Goal: Task Accomplishment & Management: Manage account settings

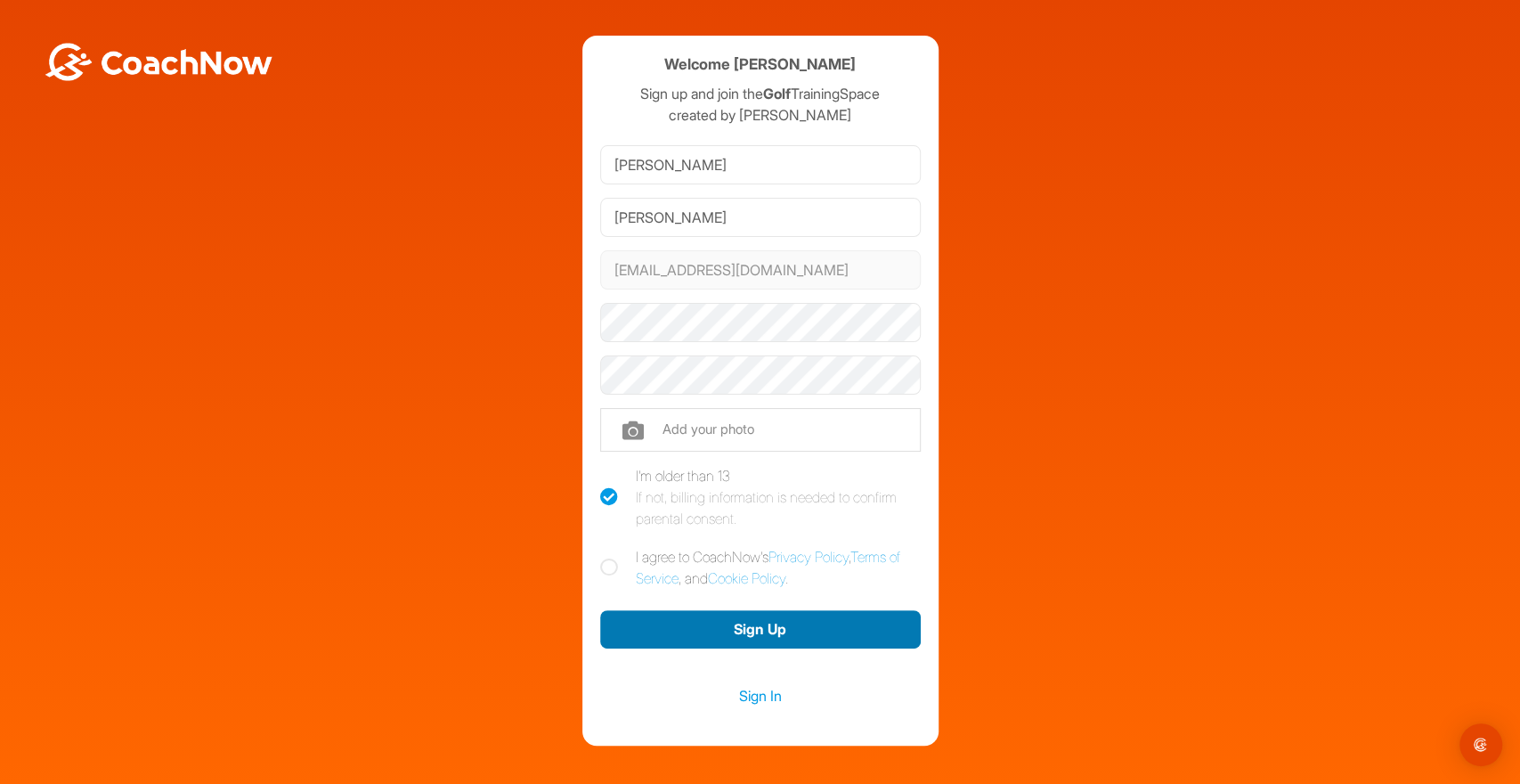
click at [779, 624] on button "Sign Up" at bounding box center [760, 629] width 321 height 38
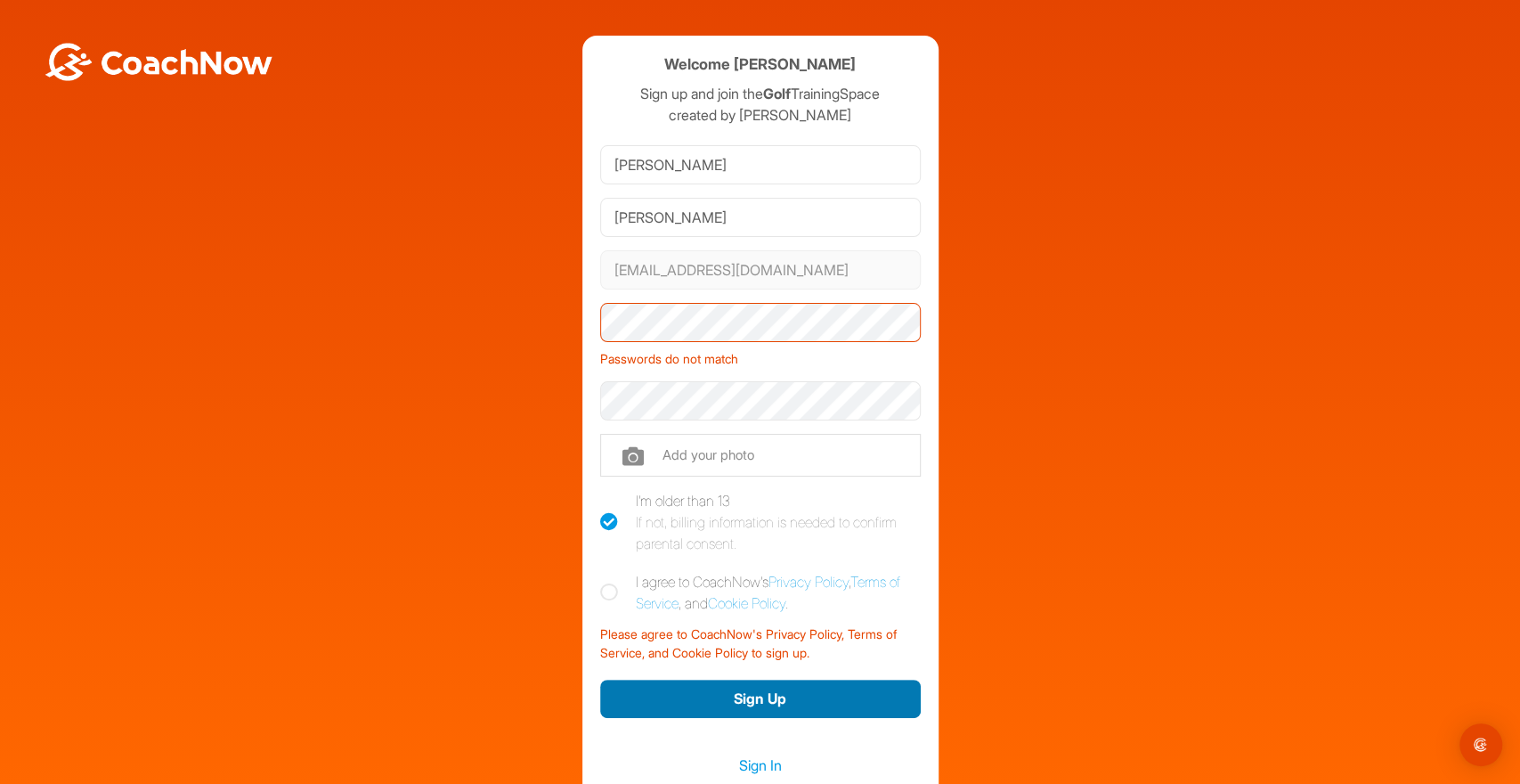
click at [785, 696] on button "Sign Up" at bounding box center [760, 698] width 321 height 38
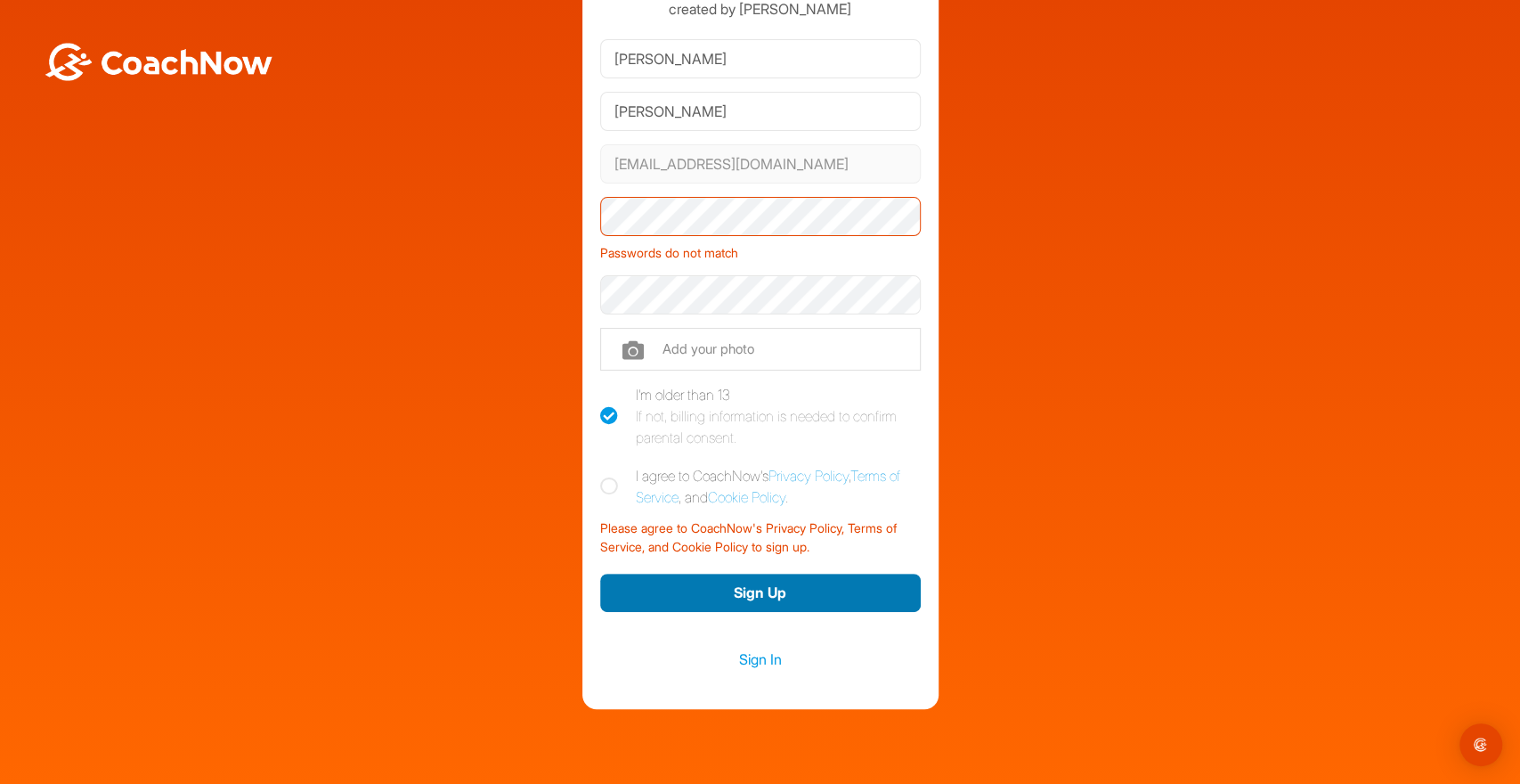
scroll to position [153, 0]
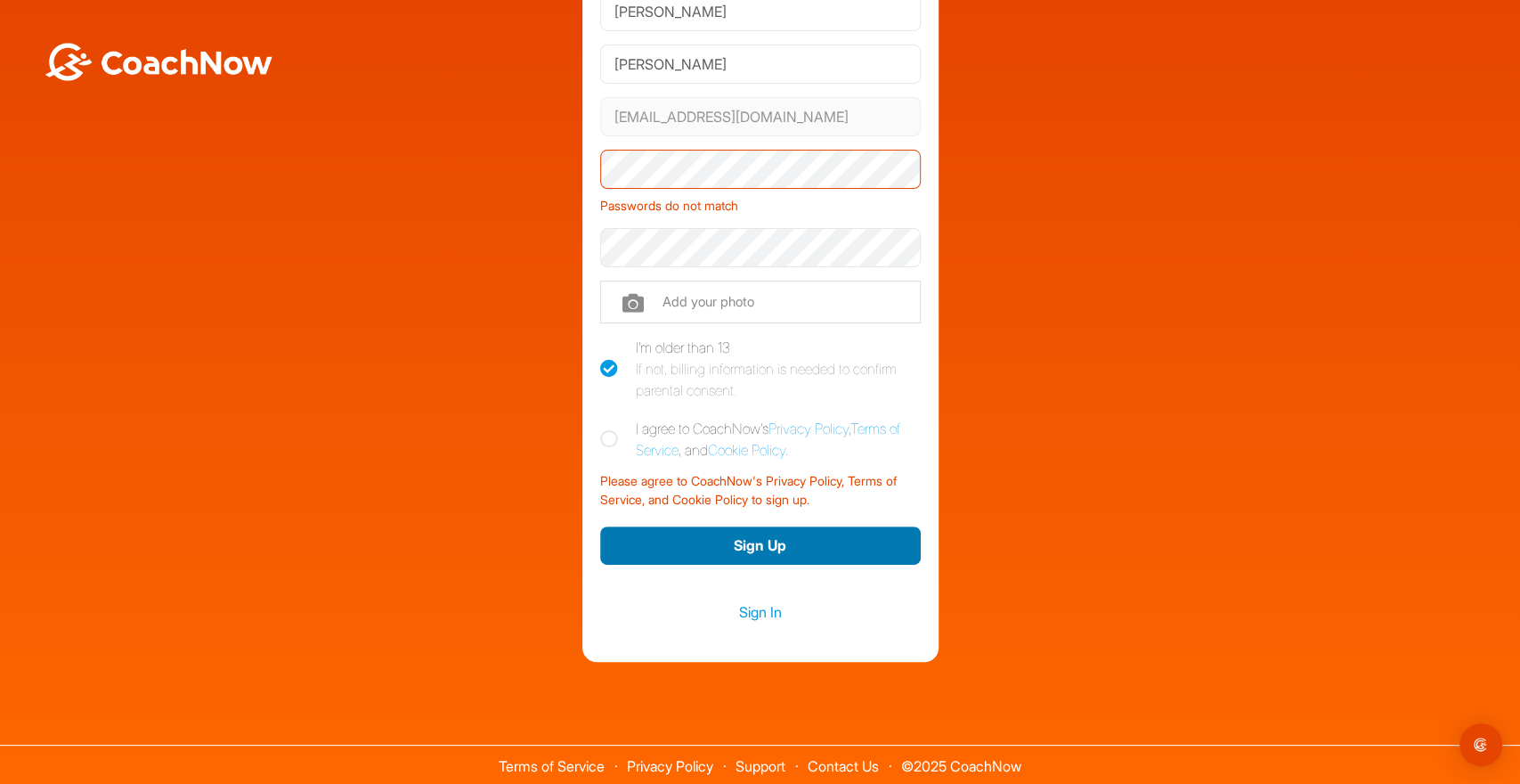
click at [784, 541] on button "Sign Up" at bounding box center [760, 545] width 321 height 38
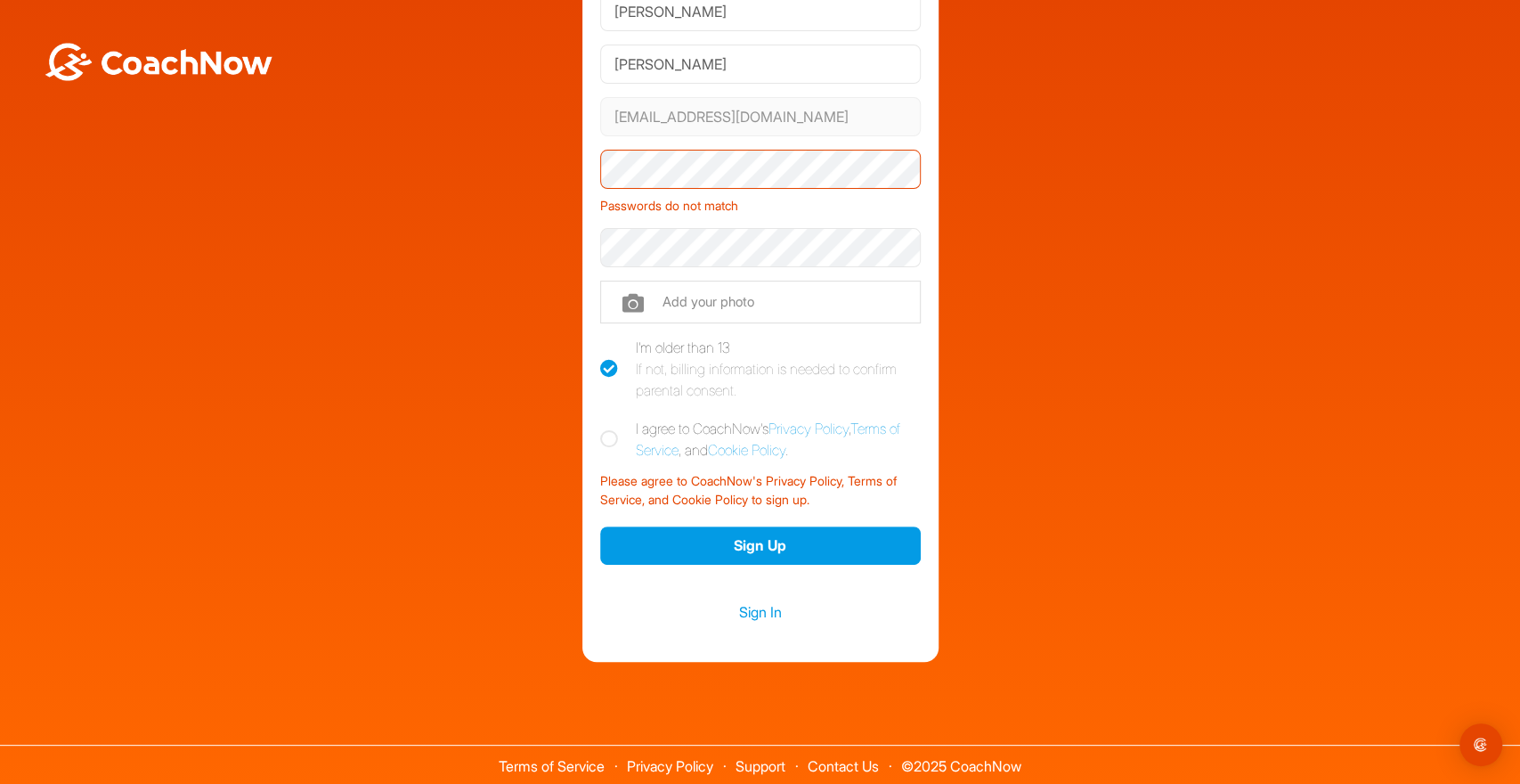
click at [611, 437] on icon at bounding box center [608, 438] width 18 height 18
click at [611, 429] on input "I agree to CoachNow's Privacy Policy , Terms of Service , and Cookie Policy ." at bounding box center [606, 423] width 12 height 12
checkbox input "true"
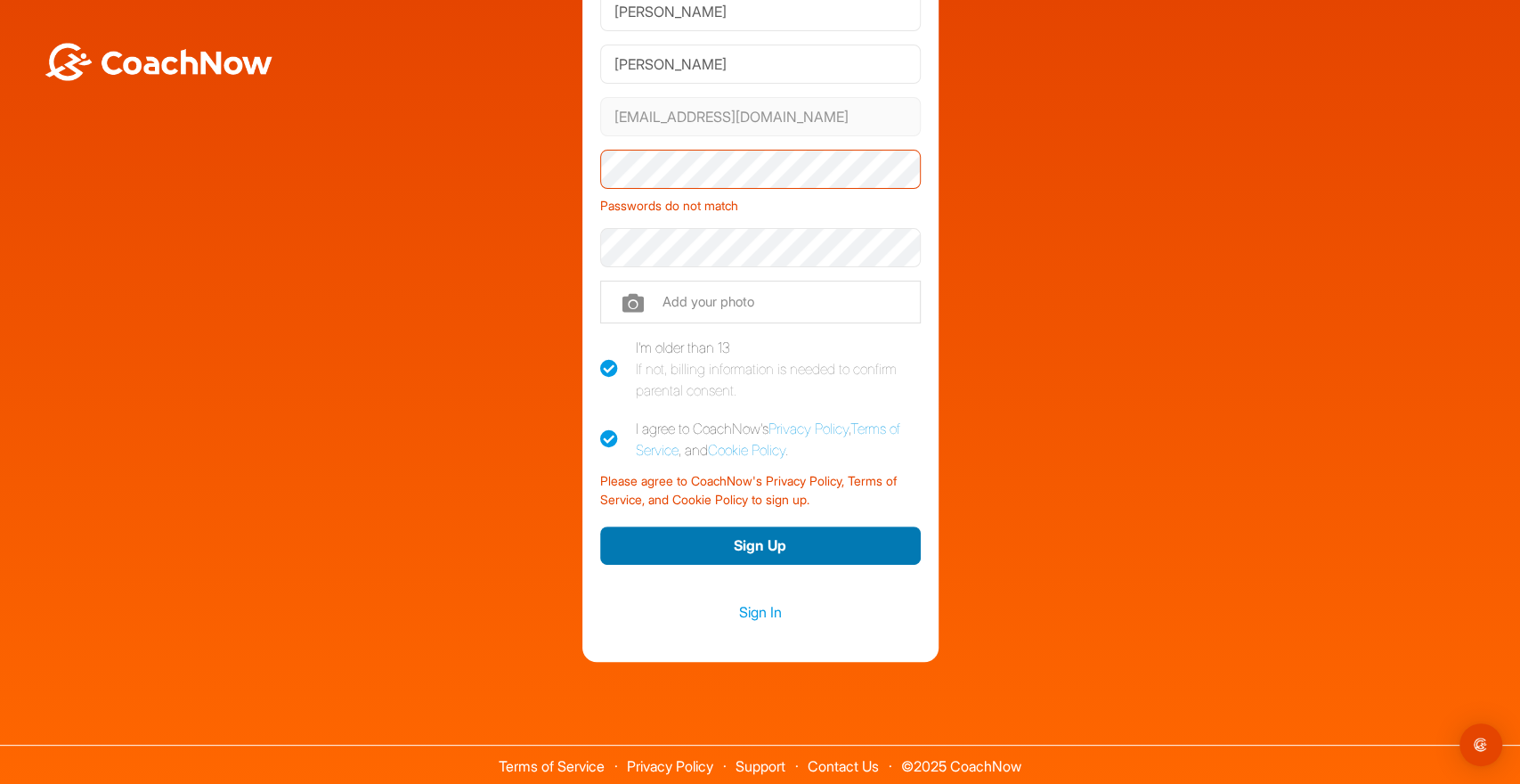
click at [771, 542] on button "Sign Up" at bounding box center [760, 545] width 321 height 38
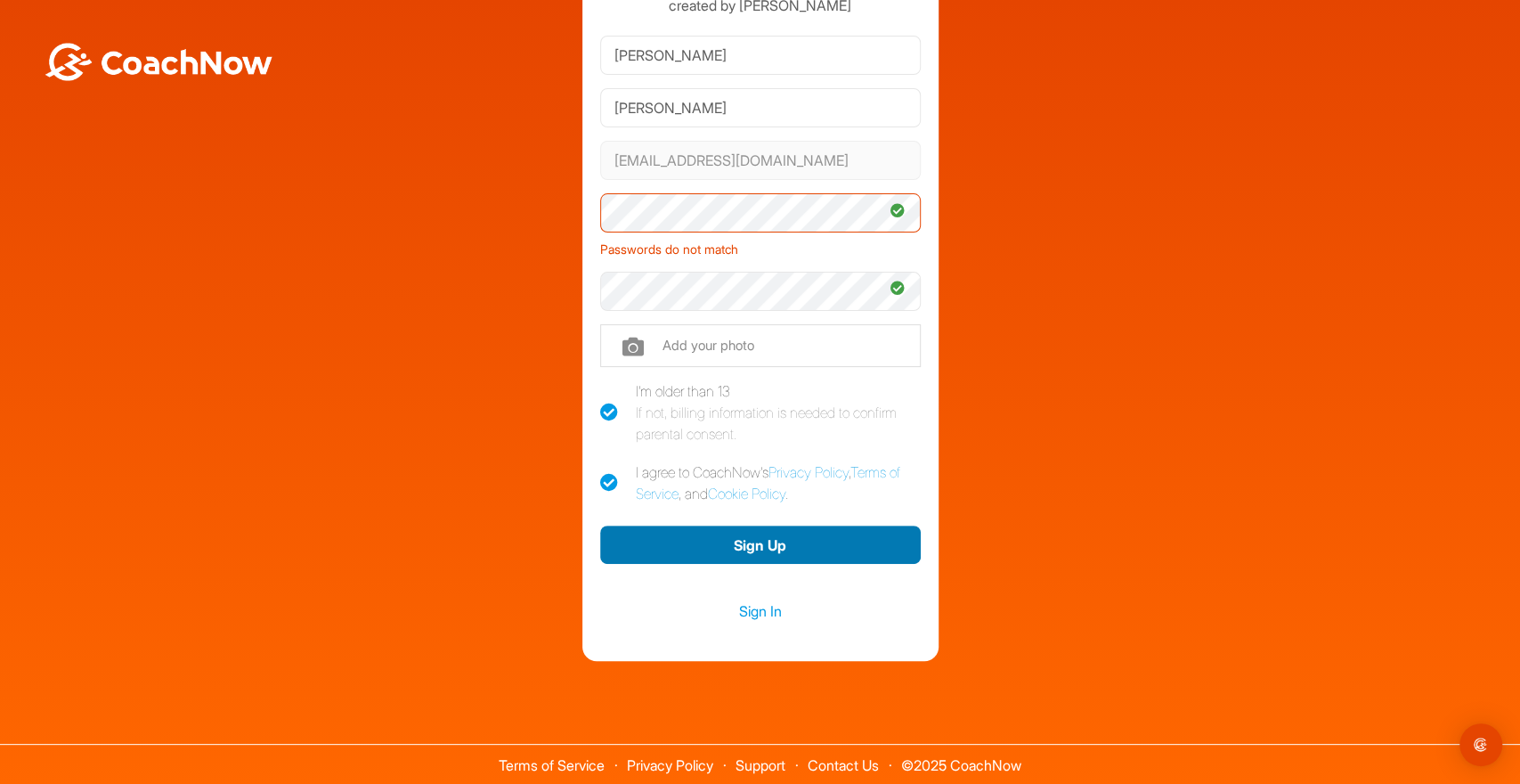
click at [766, 539] on button "Sign Up" at bounding box center [760, 544] width 321 height 38
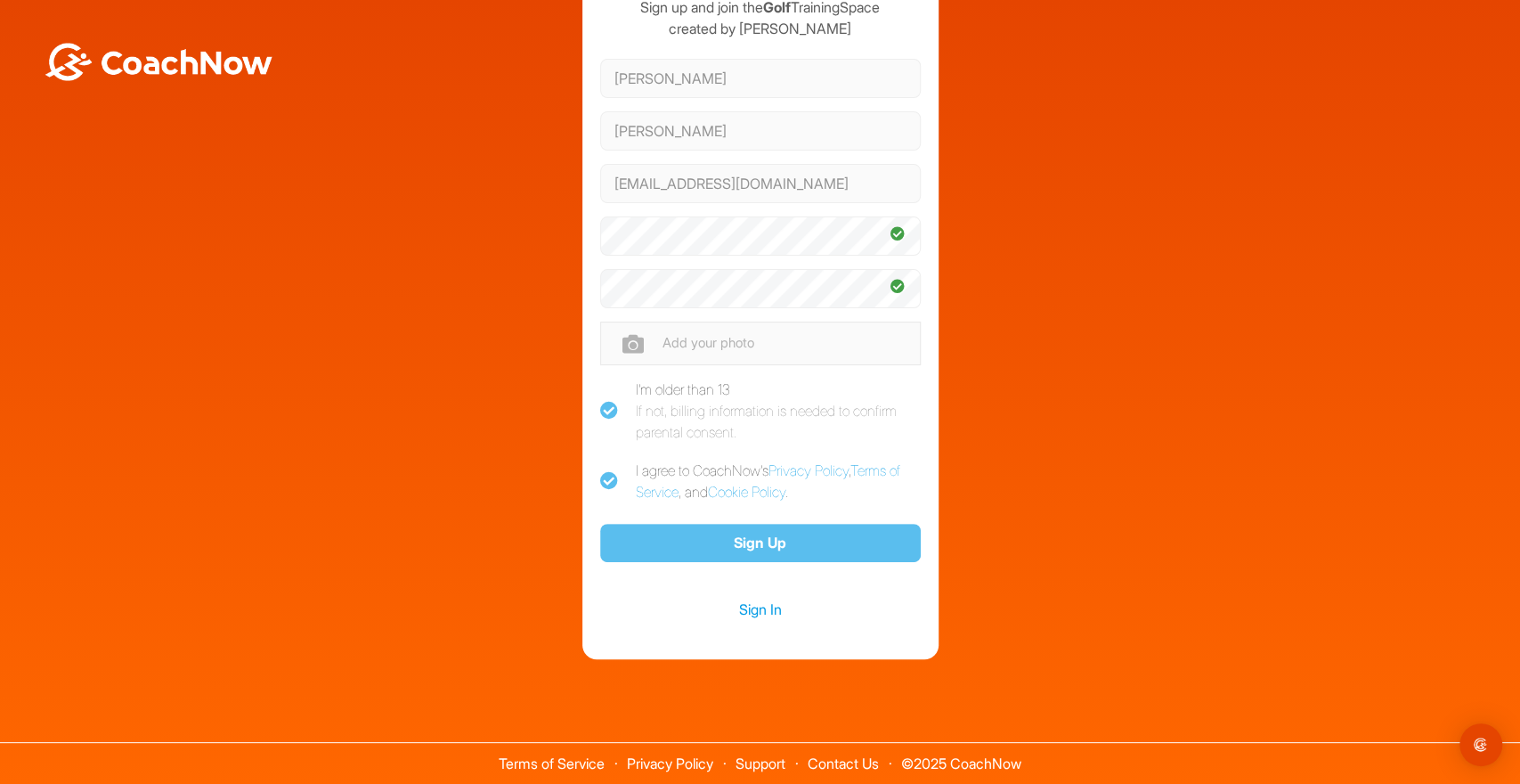
scroll to position [84, 0]
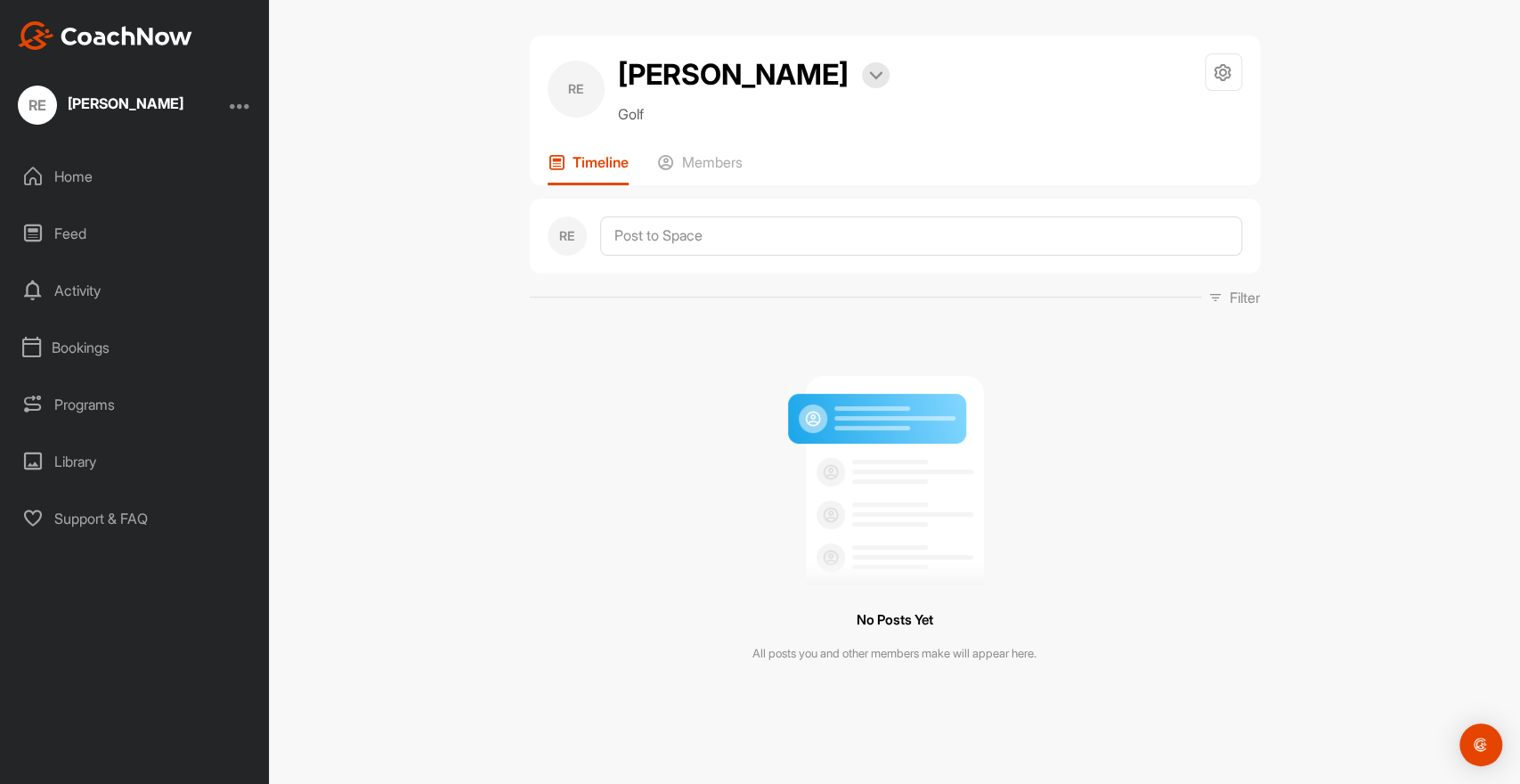
click at [72, 177] on div "Home" at bounding box center [136, 177] width 251 height 44
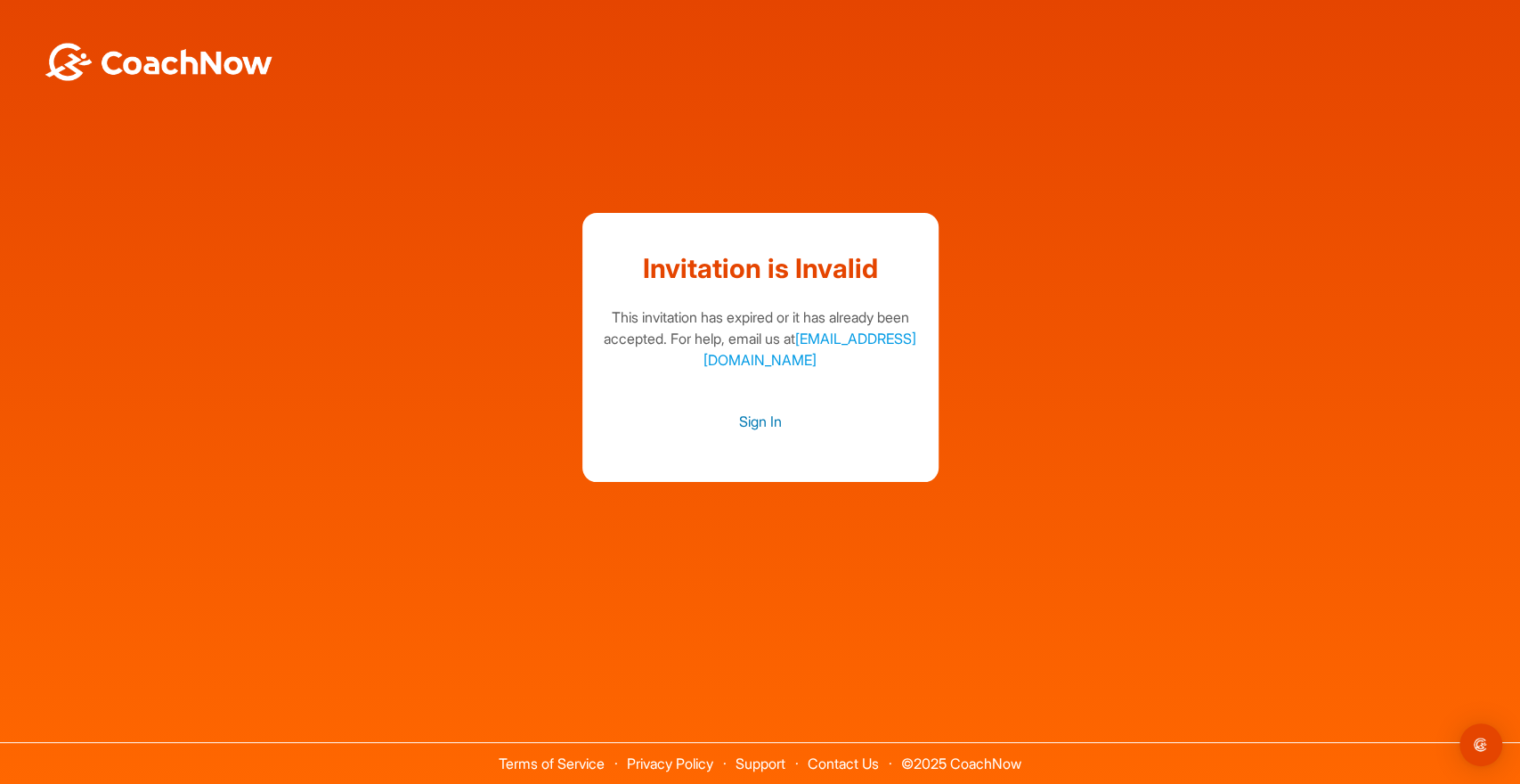
click at [759, 416] on link "Sign In" at bounding box center [760, 421] width 321 height 23
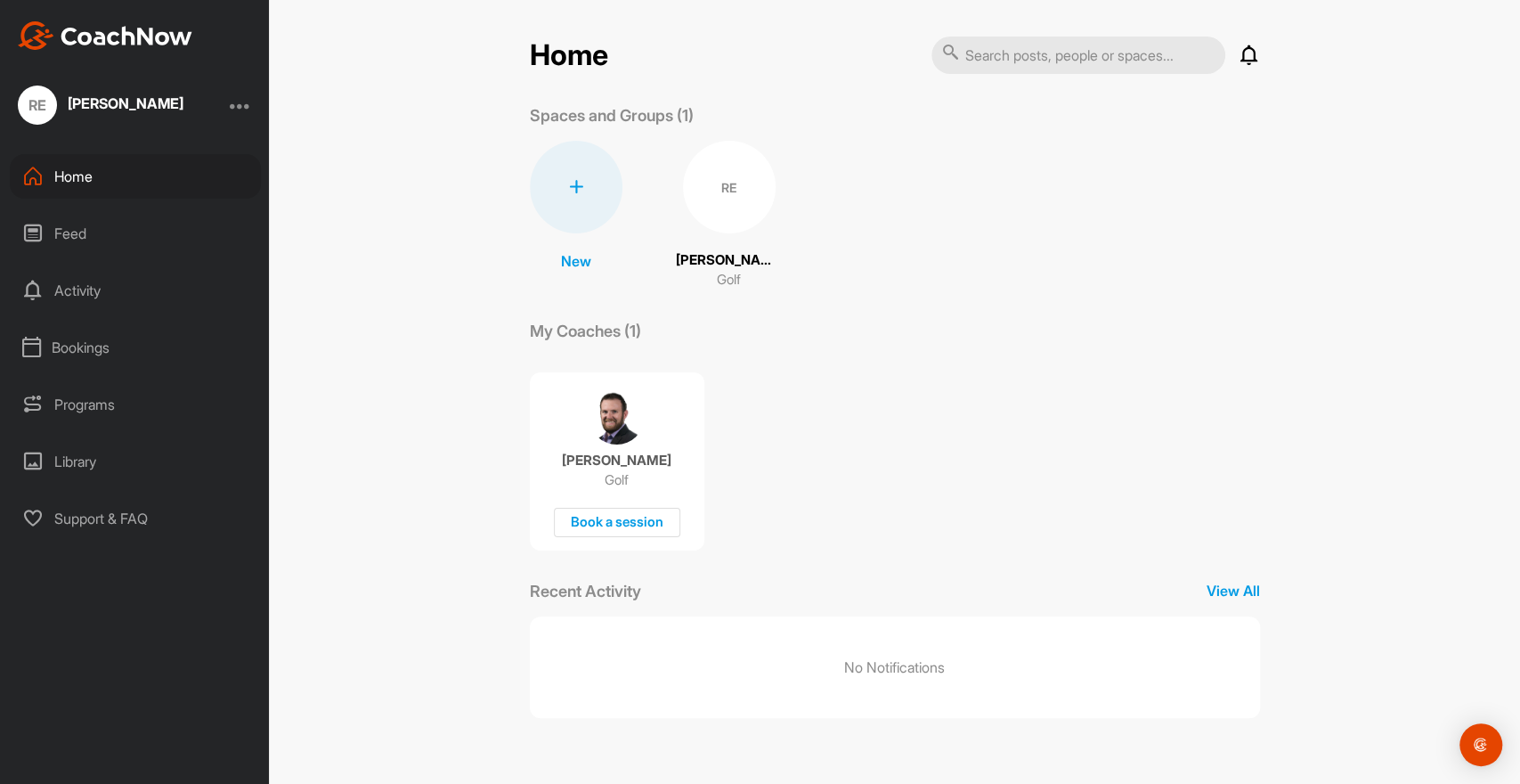
click at [100, 229] on div "Feed" at bounding box center [136, 233] width 251 height 44
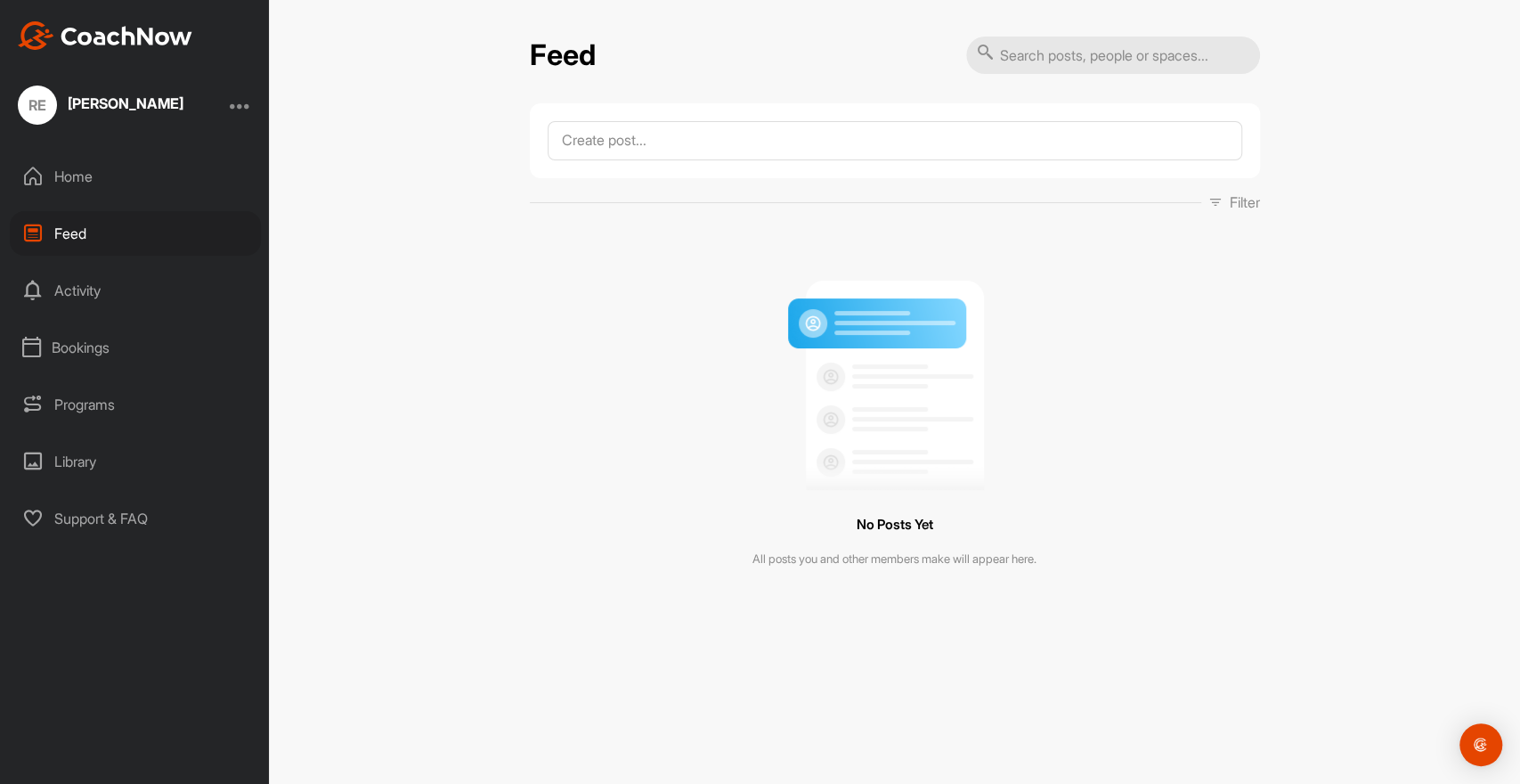
click at [82, 286] on div "Activity" at bounding box center [136, 290] width 251 height 44
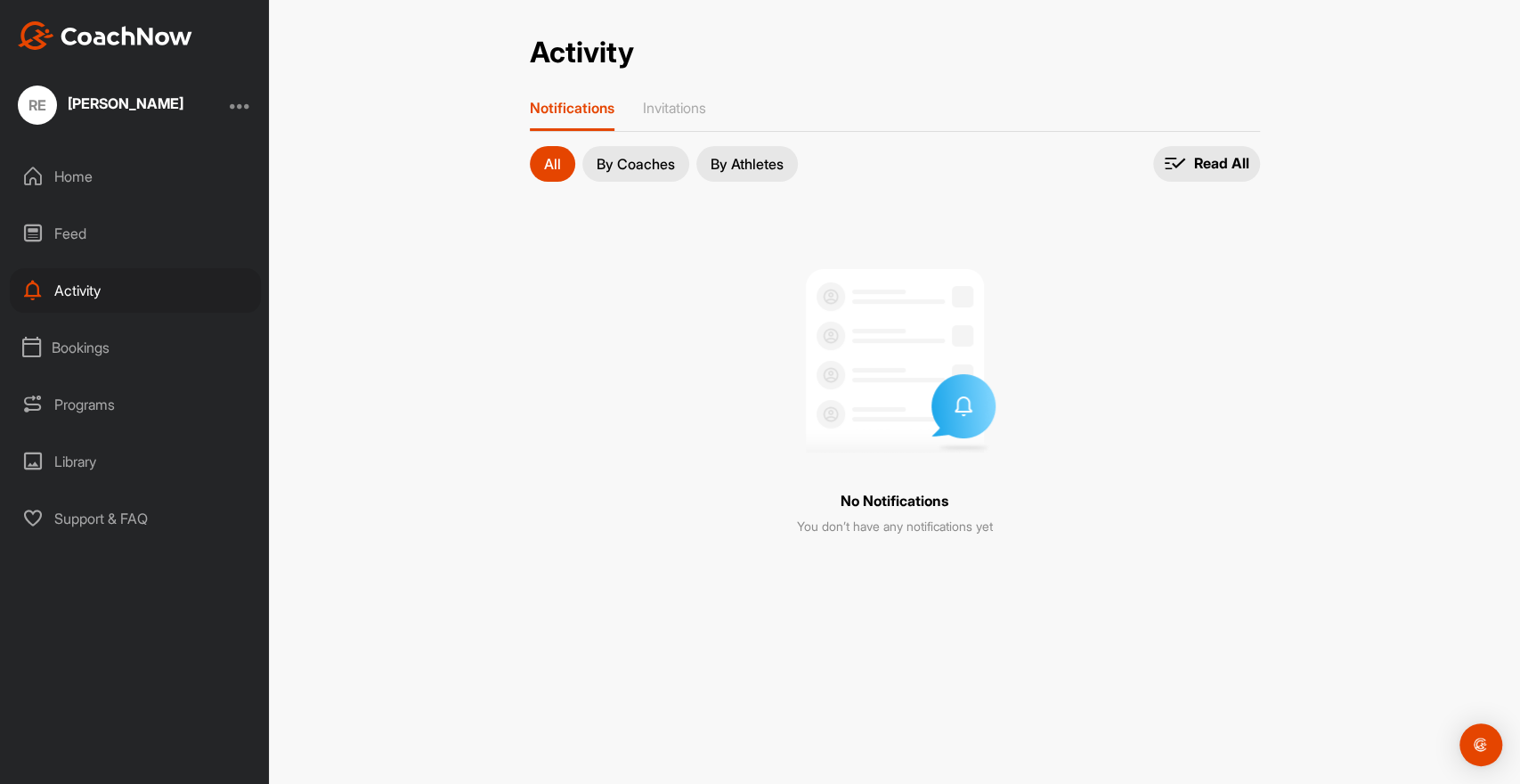
click at [77, 348] on div "Bookings" at bounding box center [136, 348] width 251 height 44
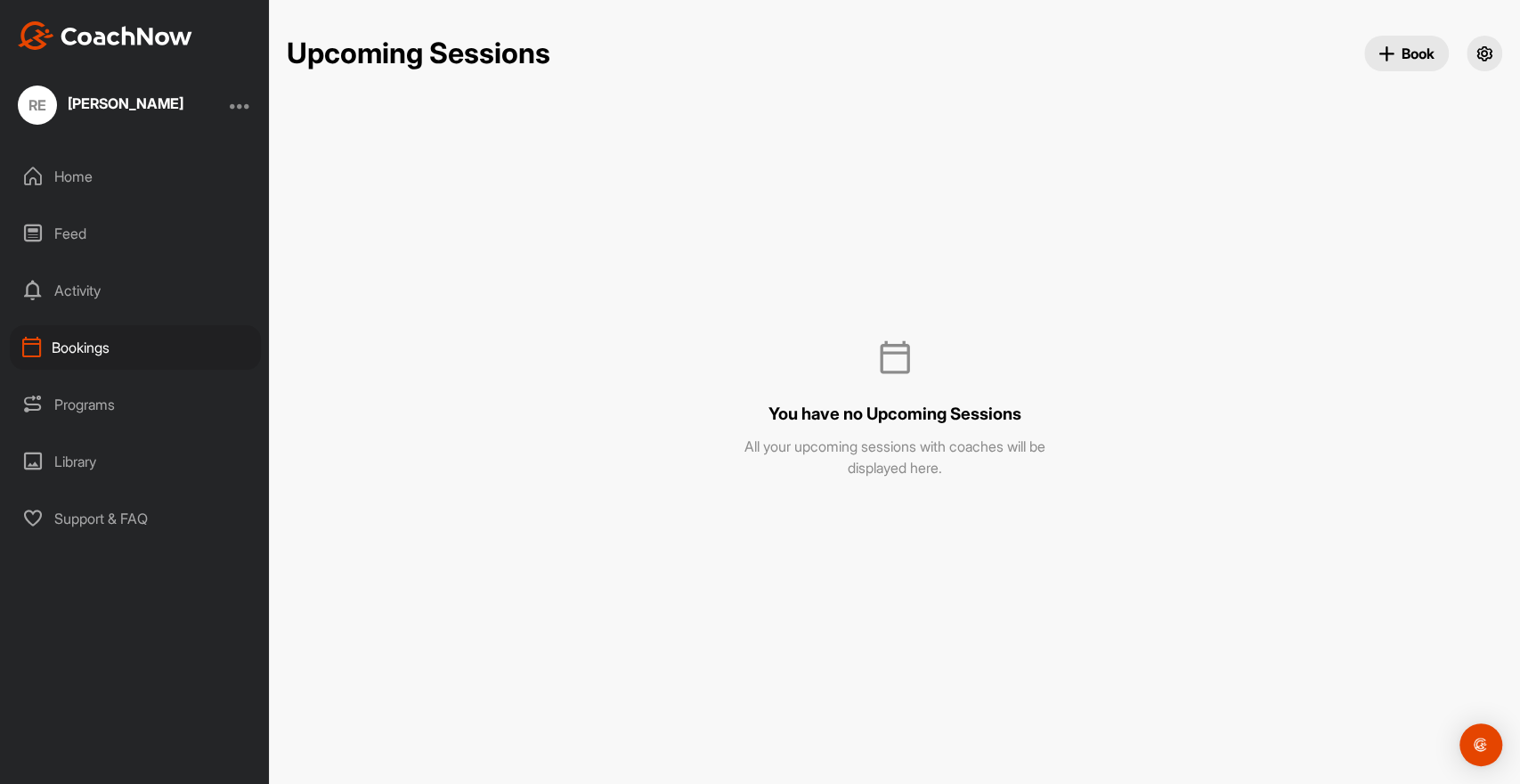
click at [77, 348] on div "Bookings" at bounding box center [136, 348] width 251 height 44
click at [88, 403] on div "Programs" at bounding box center [136, 404] width 251 height 44
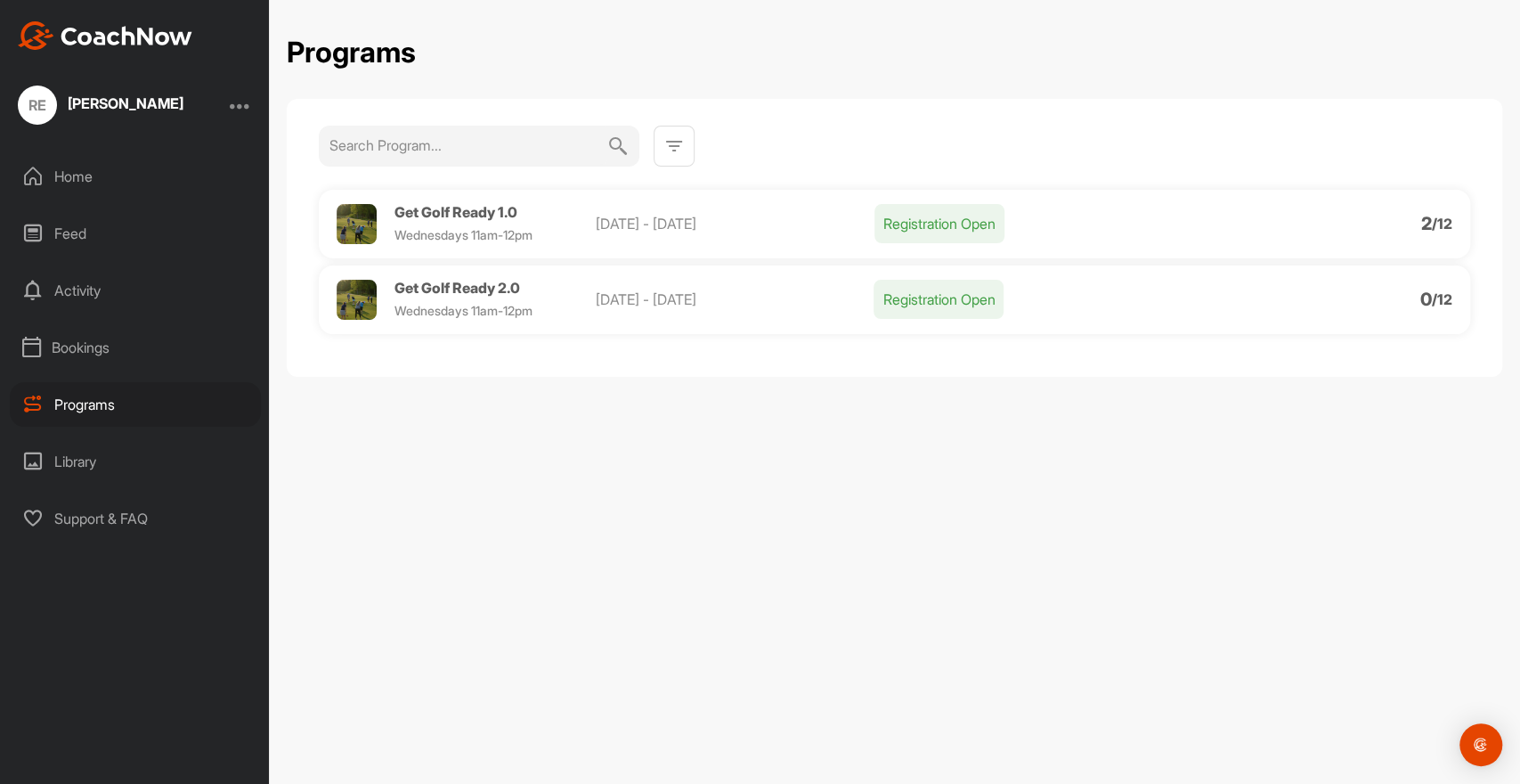
click at [502, 211] on span "Get Golf Ready 1.0" at bounding box center [456, 212] width 123 height 18
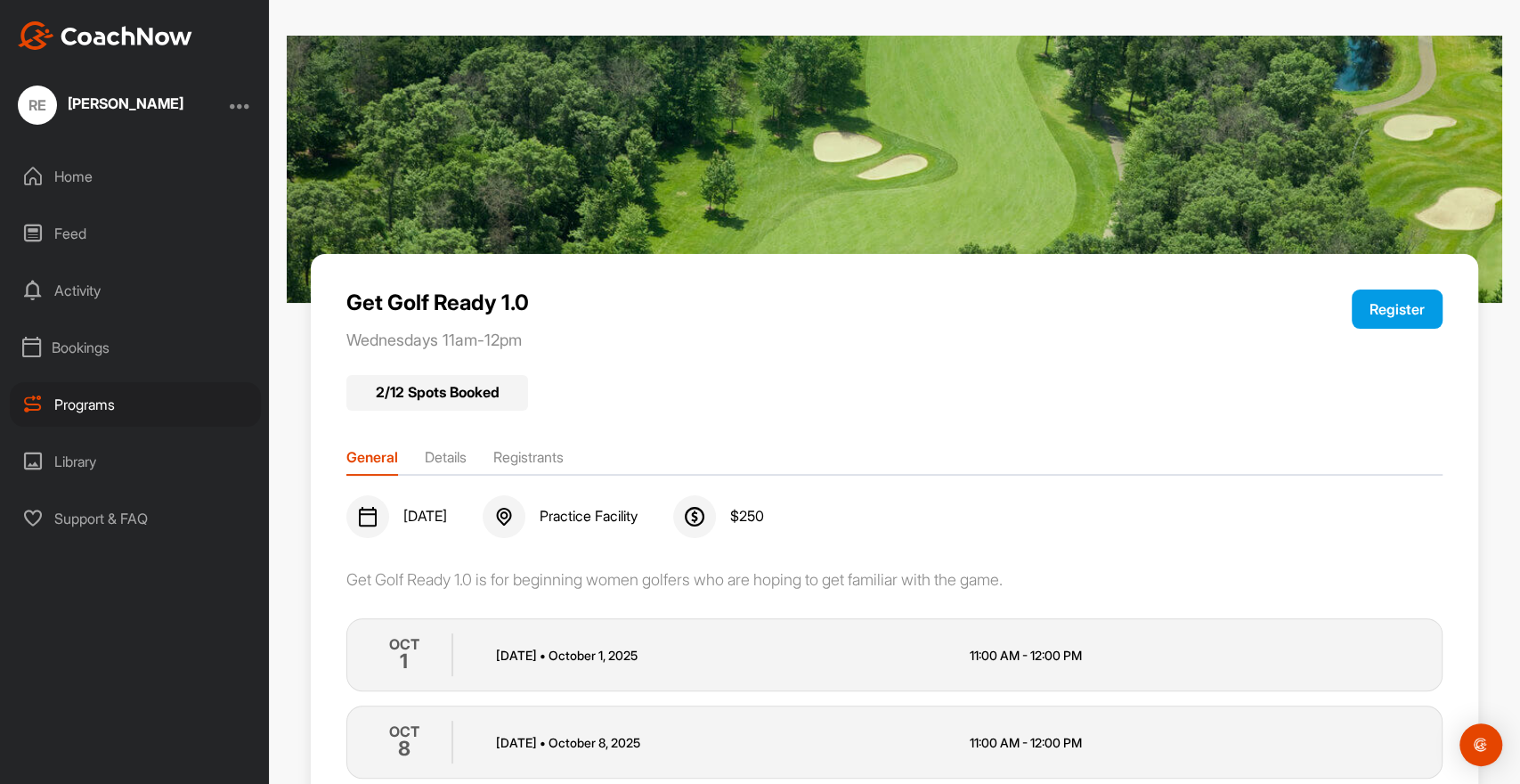
click at [98, 405] on div "Programs" at bounding box center [136, 404] width 251 height 44
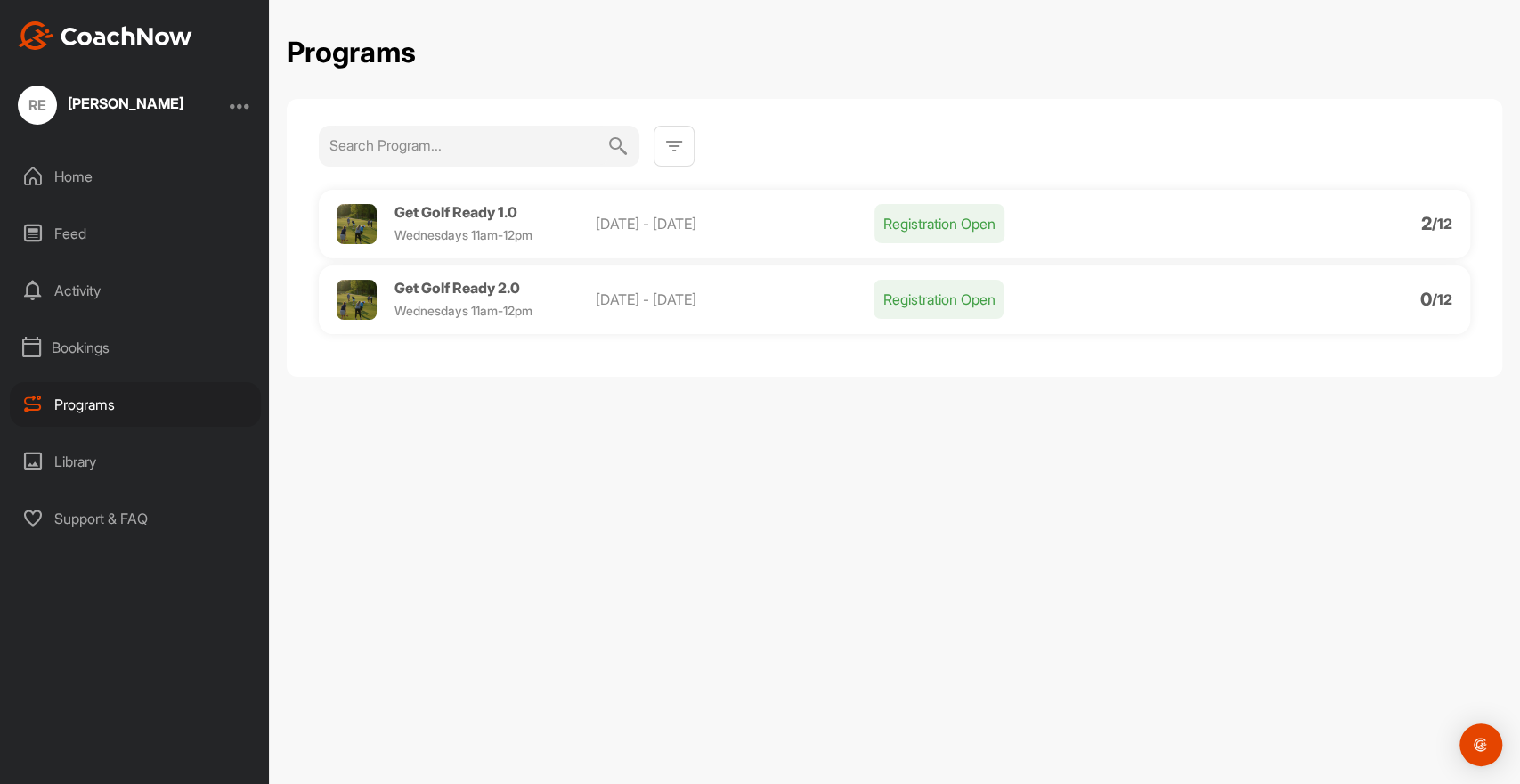
click at [481, 283] on span "Get Golf Ready 2.0" at bounding box center [458, 287] width 126 height 18
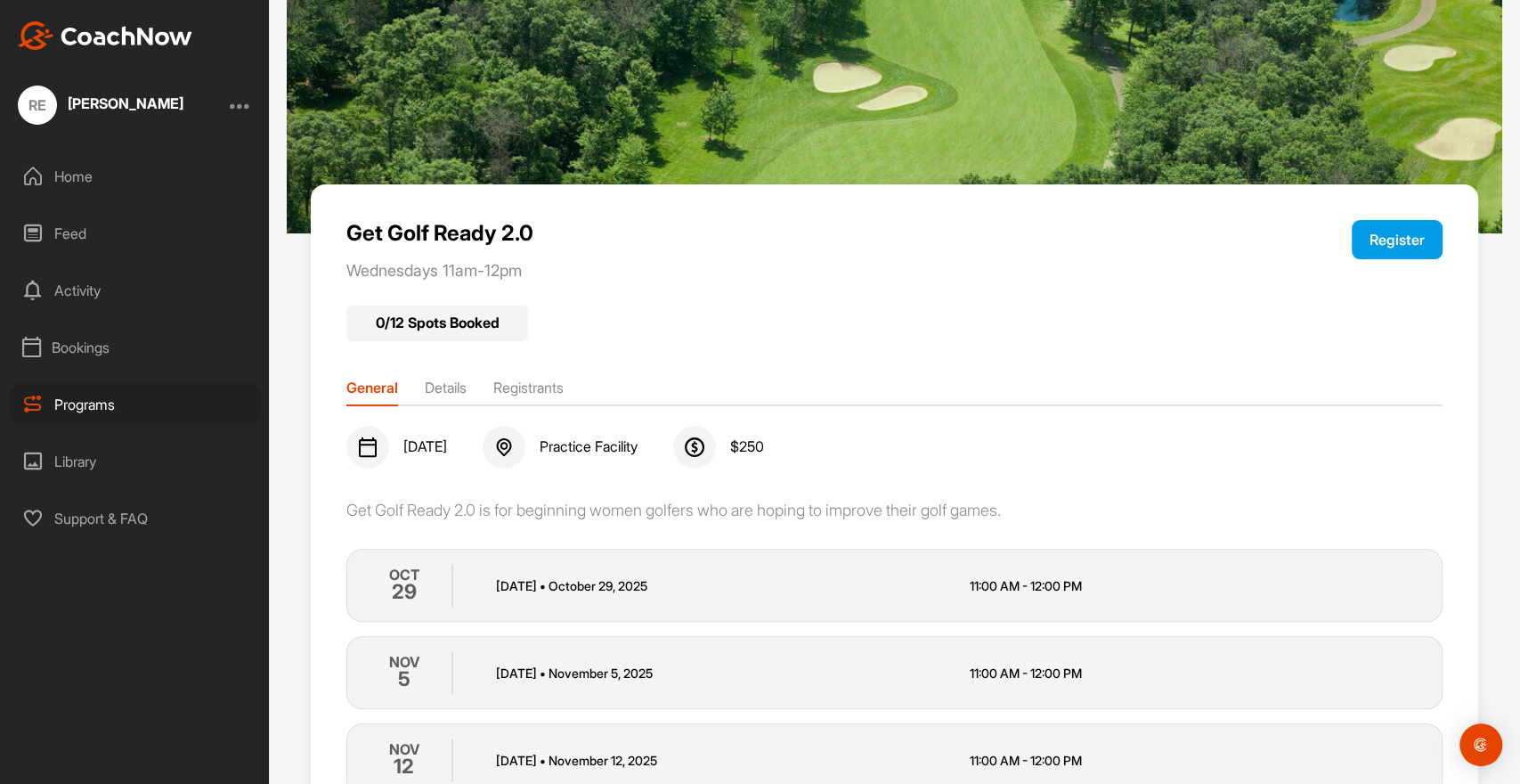
scroll to position [104, 0]
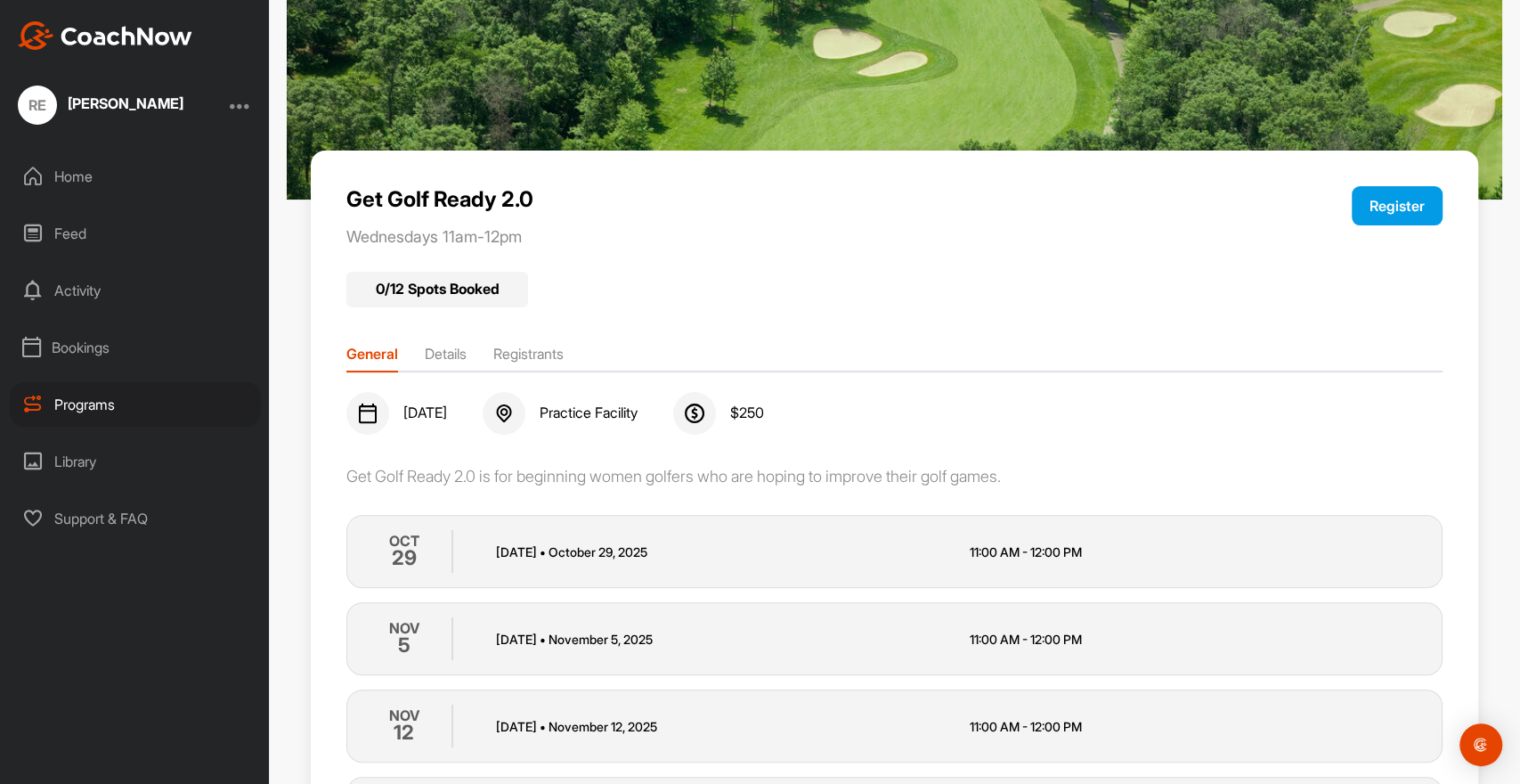
click at [84, 179] on div "Home" at bounding box center [136, 177] width 251 height 44
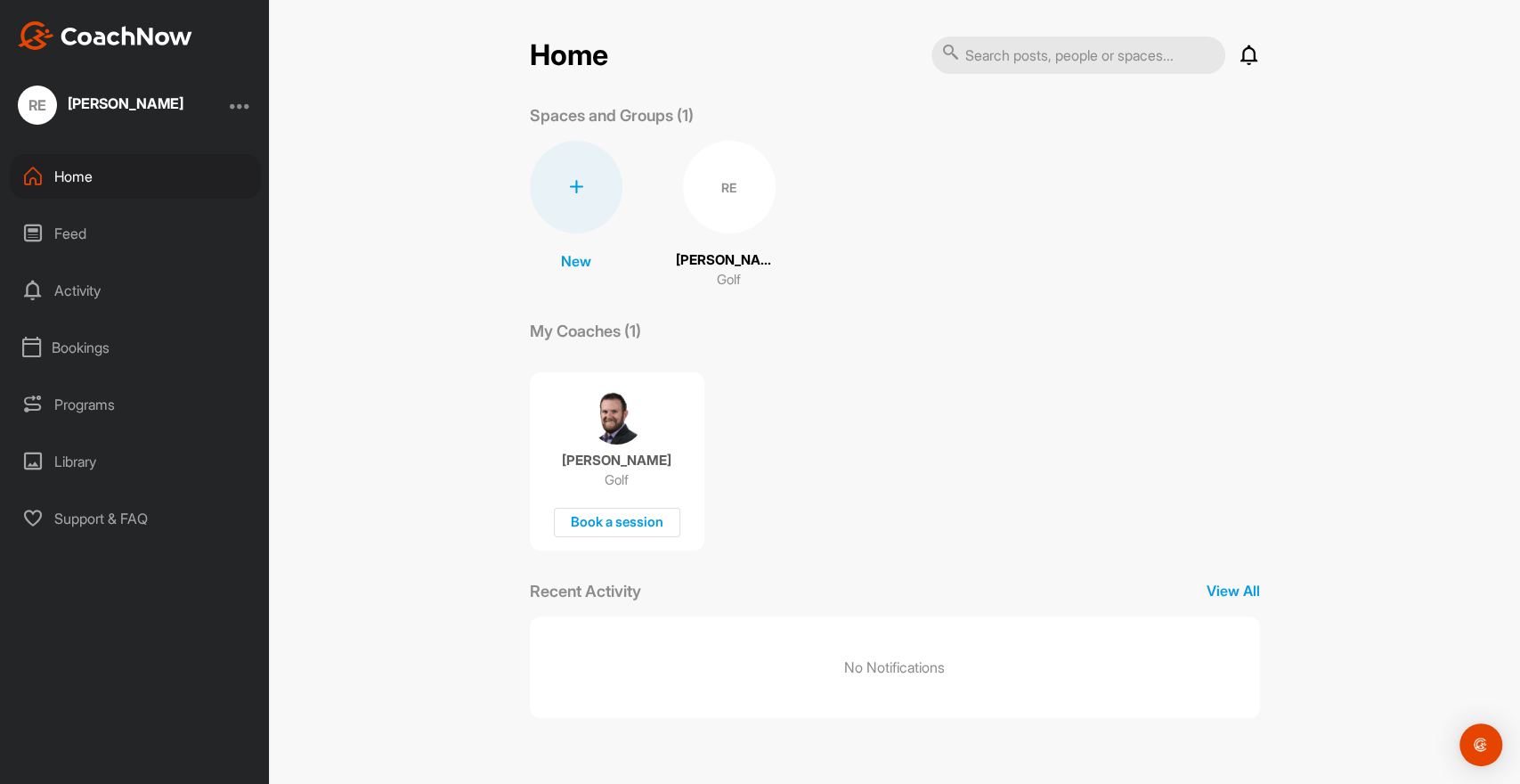
click at [242, 100] on div at bounding box center [239, 104] width 21 height 21
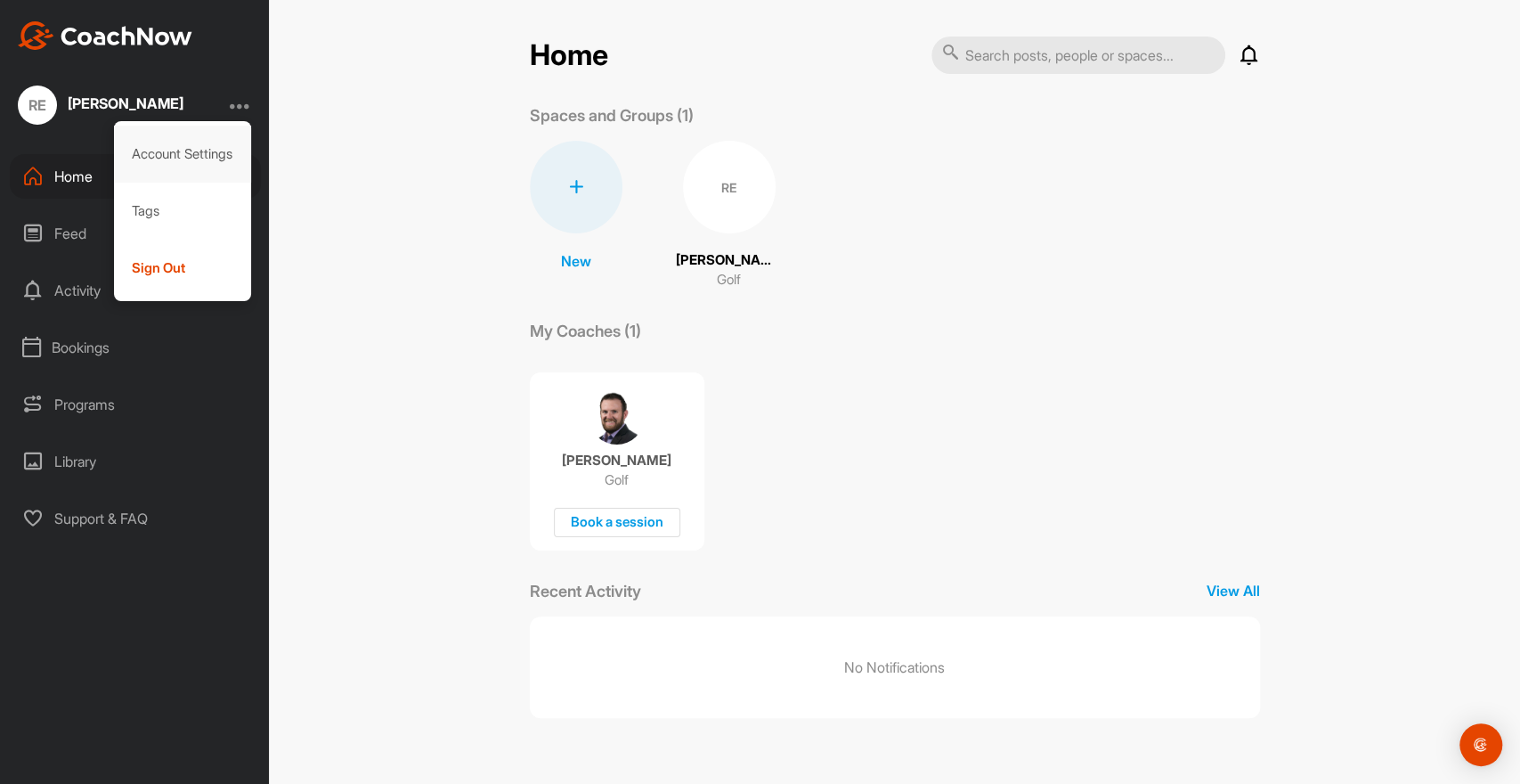
click at [204, 145] on div "Account Settings" at bounding box center [182, 154] width 138 height 57
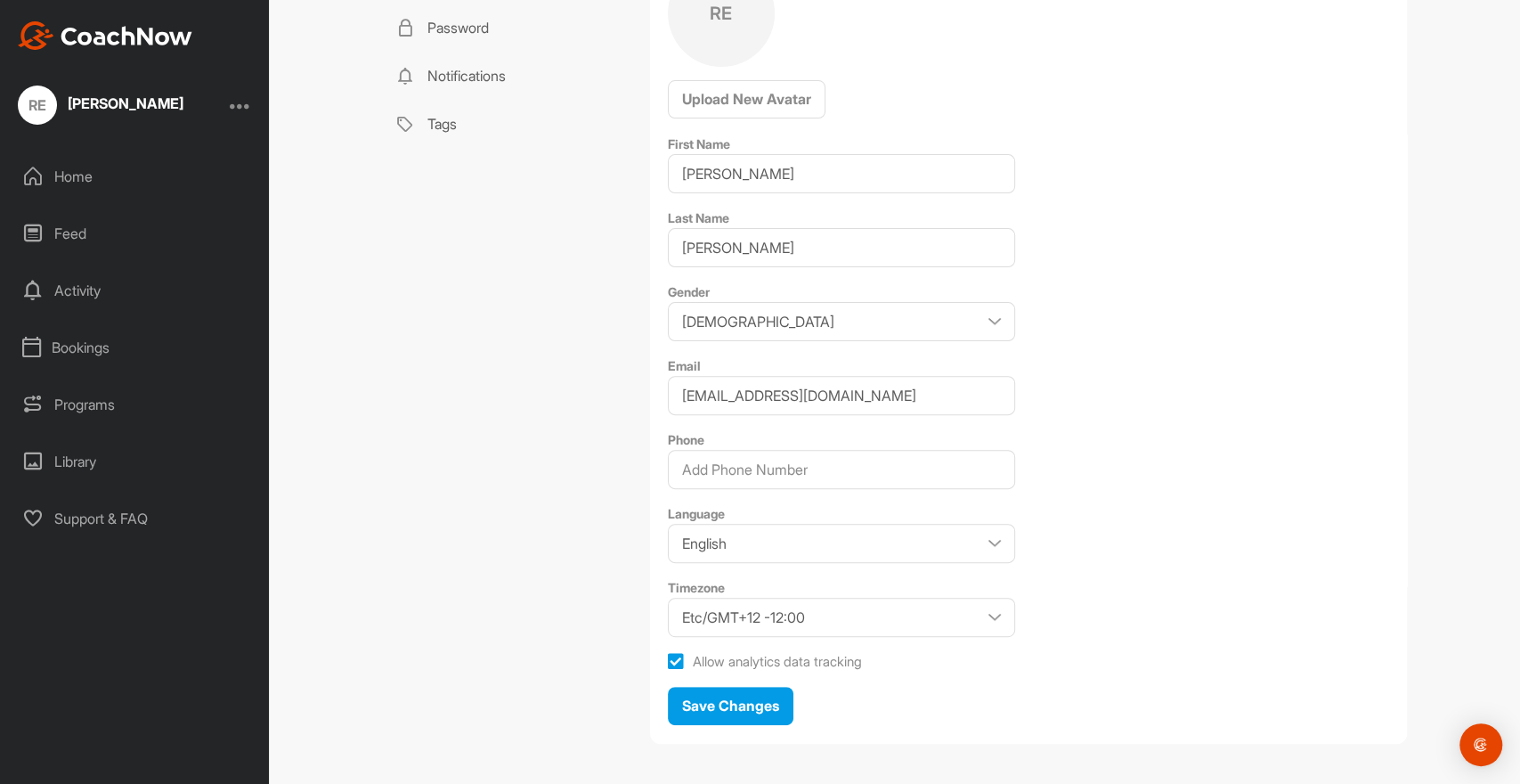
scroll to position [236, 0]
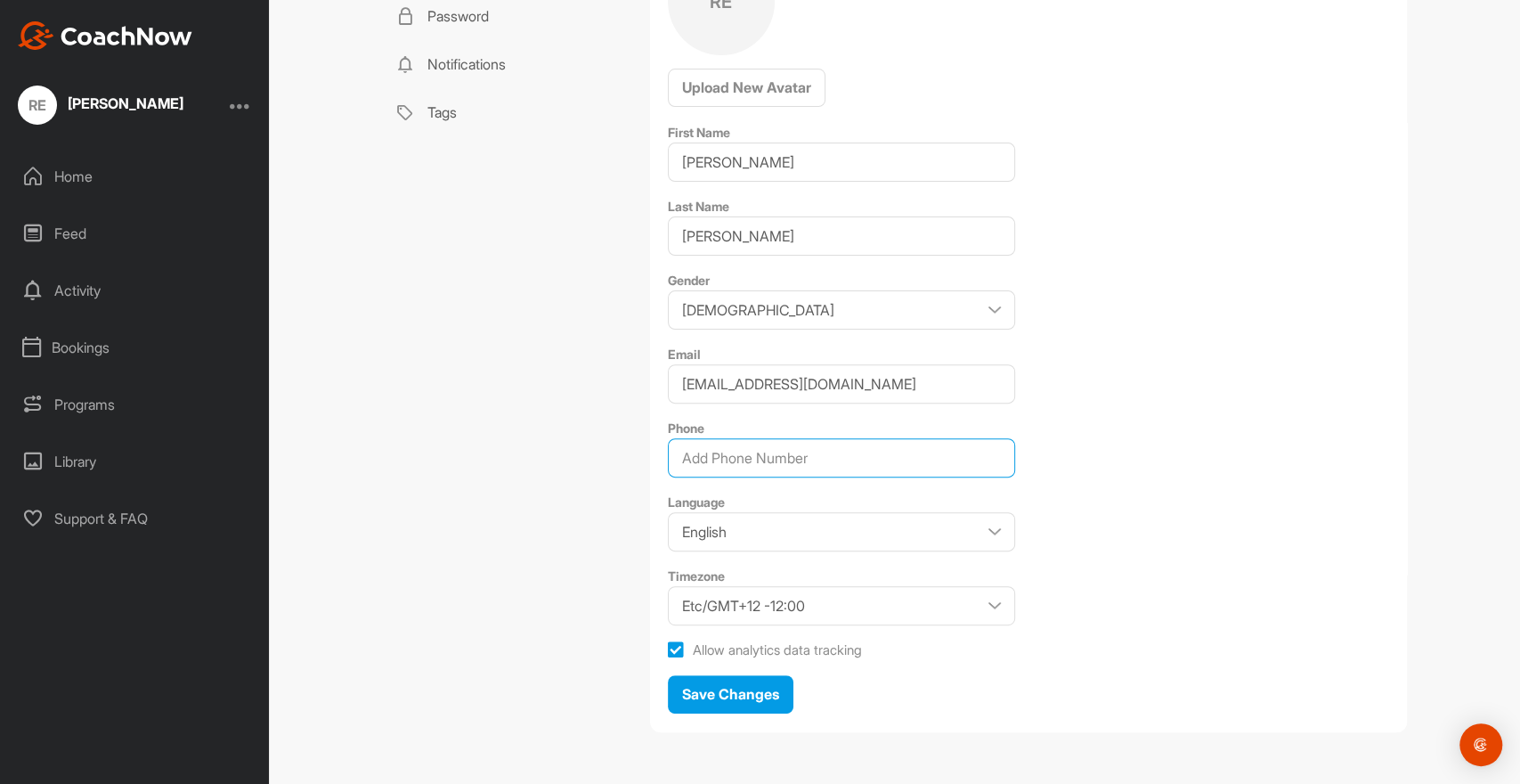
click at [806, 446] on input "Phone" at bounding box center [841, 458] width 348 height 39
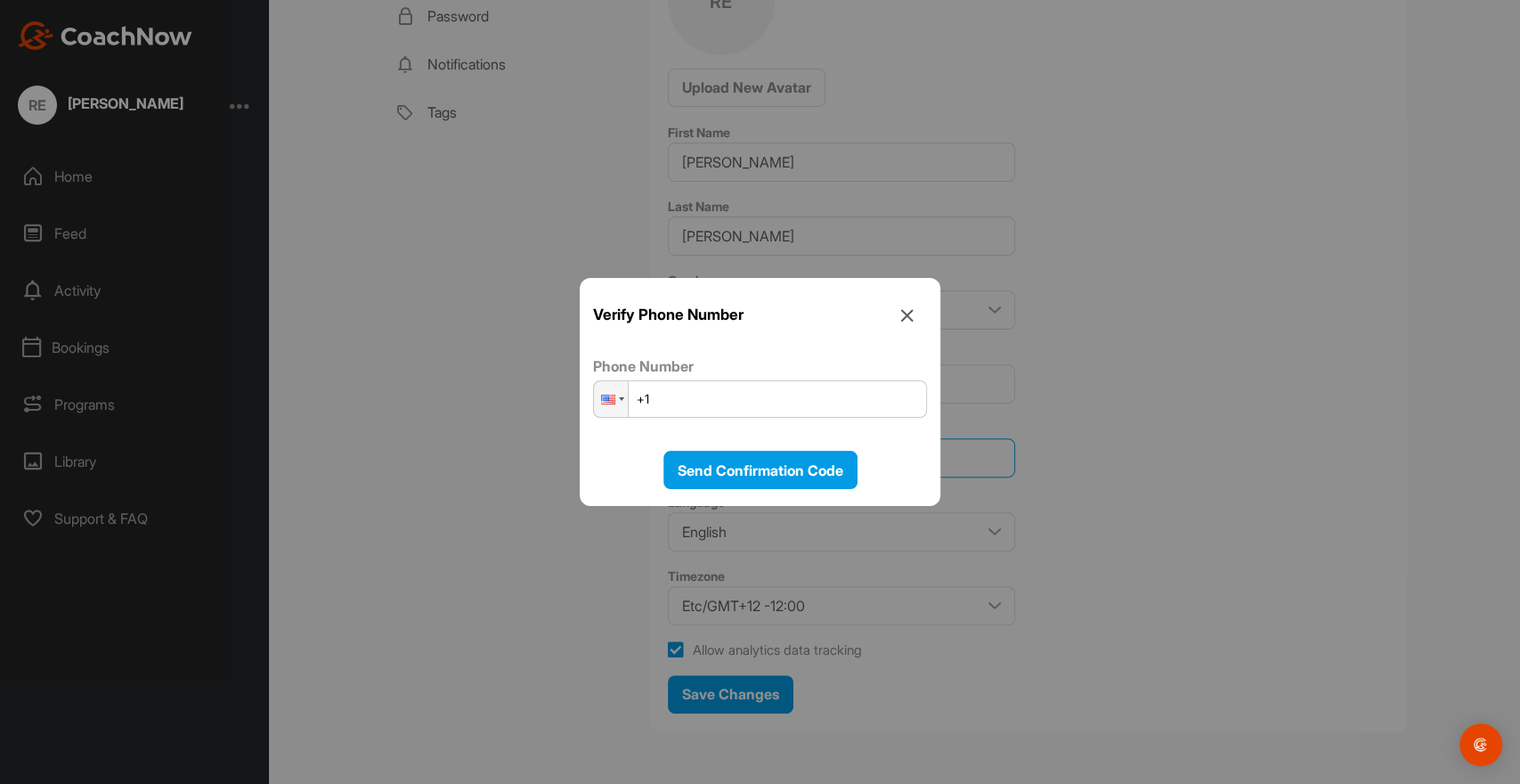
type input "408621"
click at [692, 395] on input "+1" at bounding box center [759, 398] width 334 height 37
type input "+1 (408) 621-8032"
click at [783, 468] on span "Send Confirmation Code" at bounding box center [760, 470] width 165 height 18
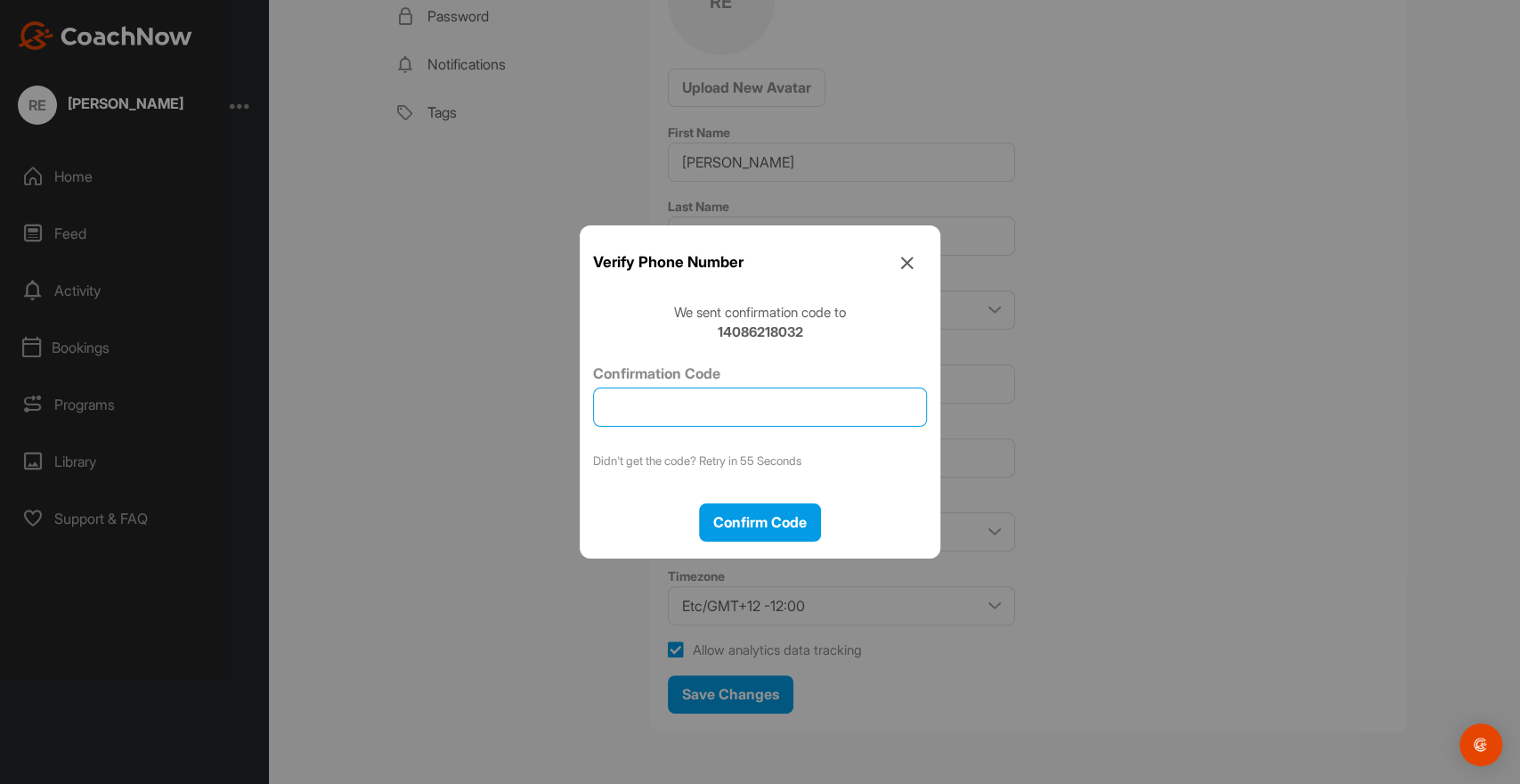
click at [630, 406] on input "Confirmation Code" at bounding box center [759, 407] width 334 height 39
type input "641137"
click at [778, 518] on span "Confirm Code" at bounding box center [759, 521] width 93 height 18
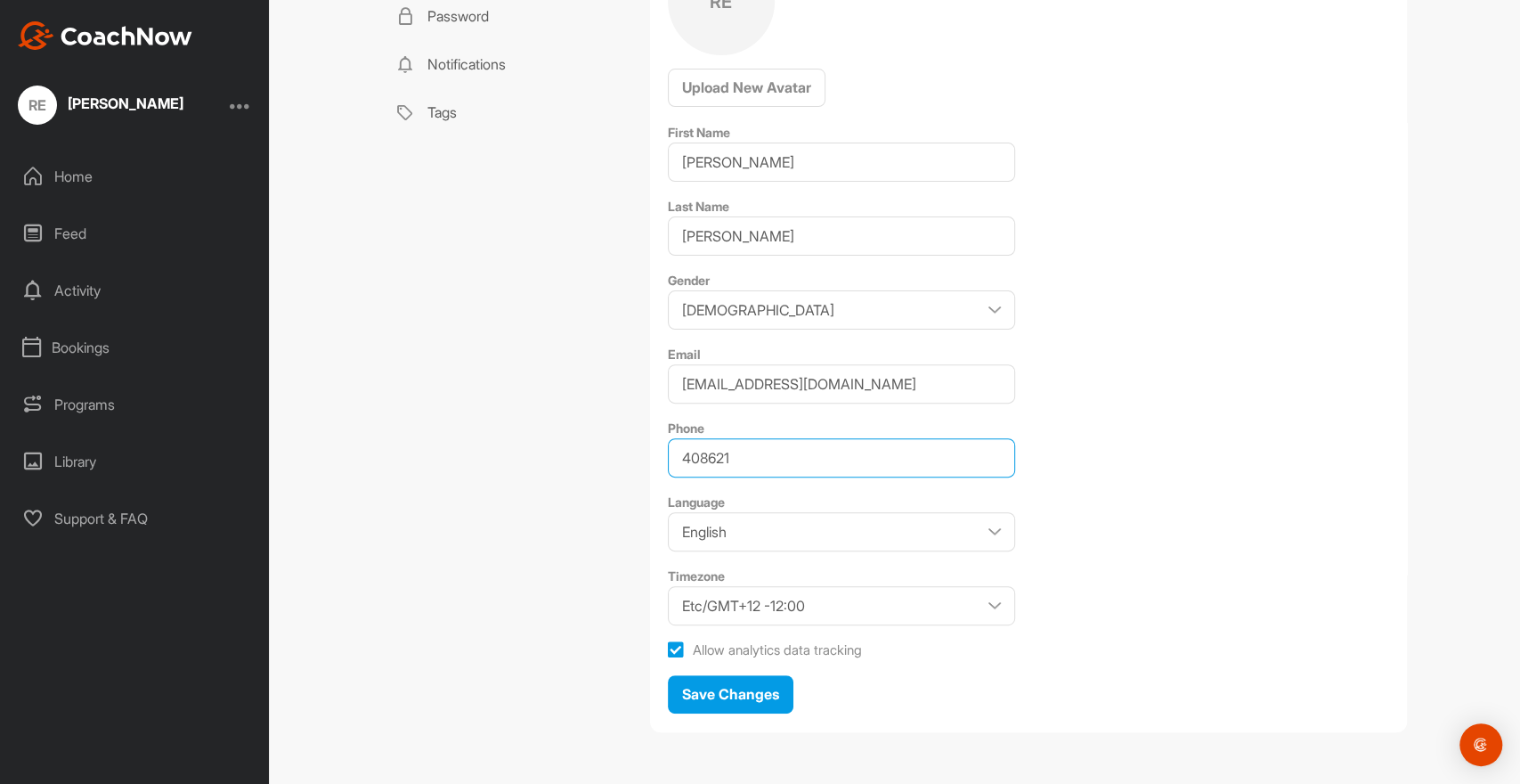
click at [754, 457] on input "408621" at bounding box center [841, 458] width 348 height 39
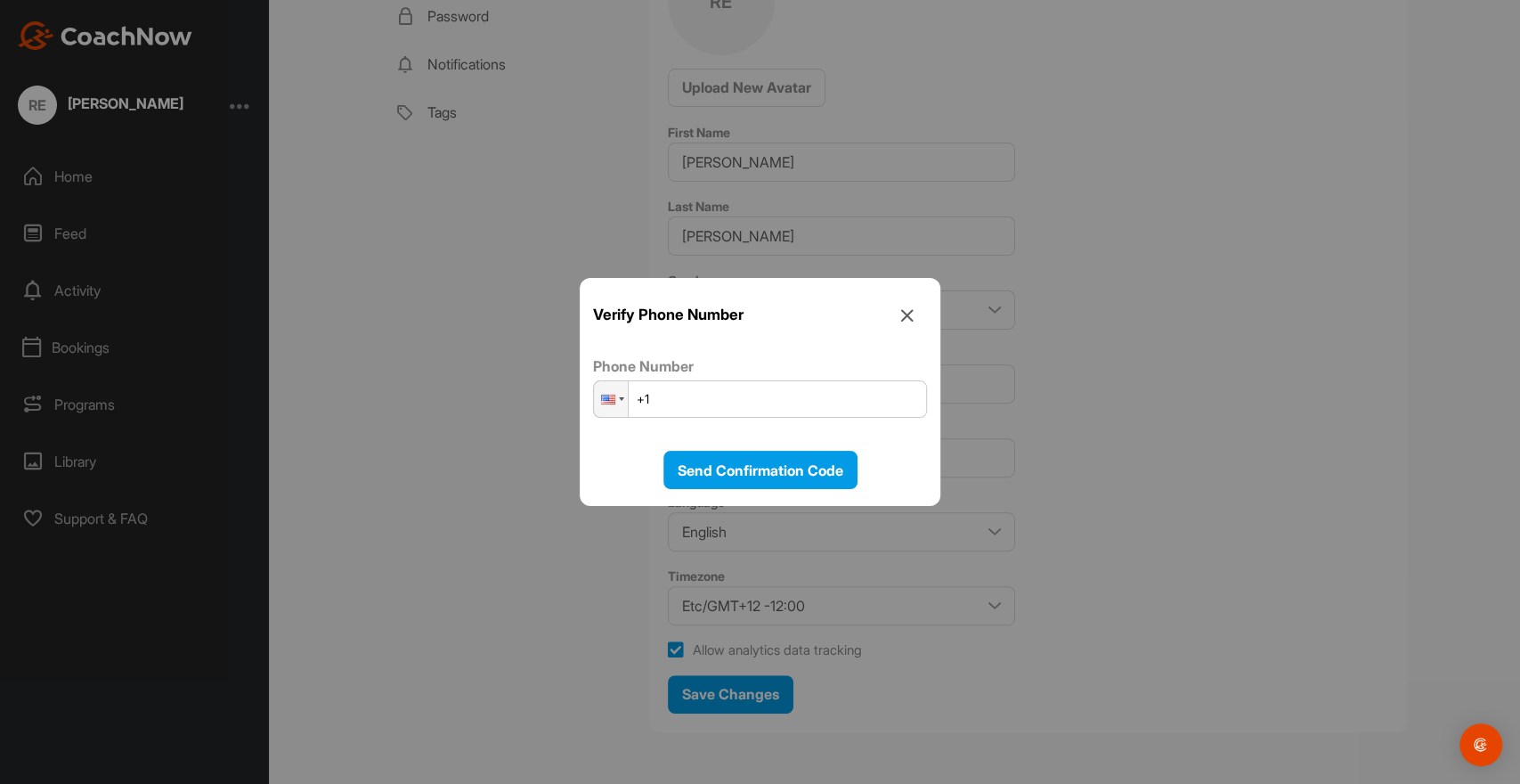
click at [905, 312] on icon at bounding box center [906, 314] width 40 height 40
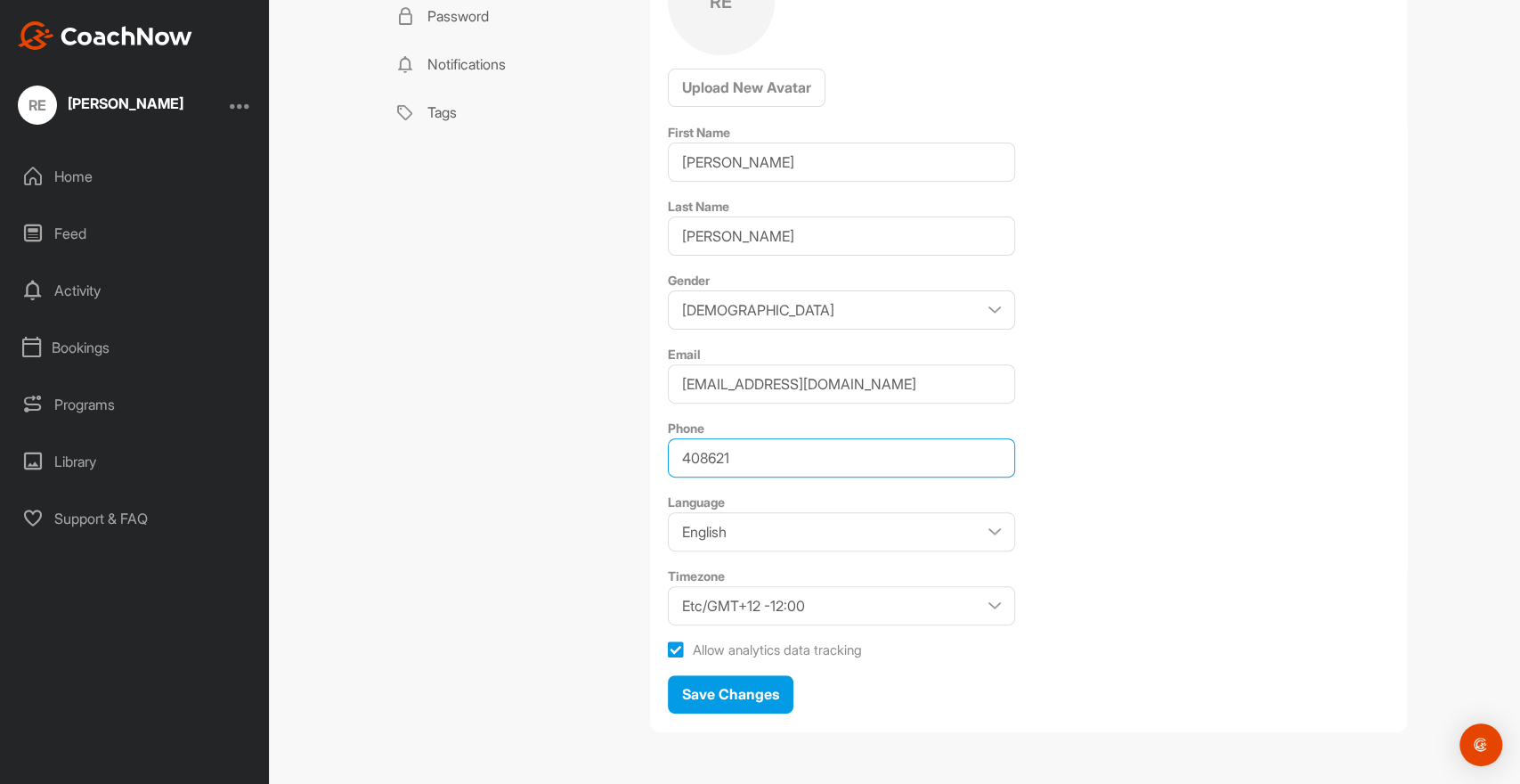
click at [758, 455] on input "408621" at bounding box center [841, 458] width 348 height 39
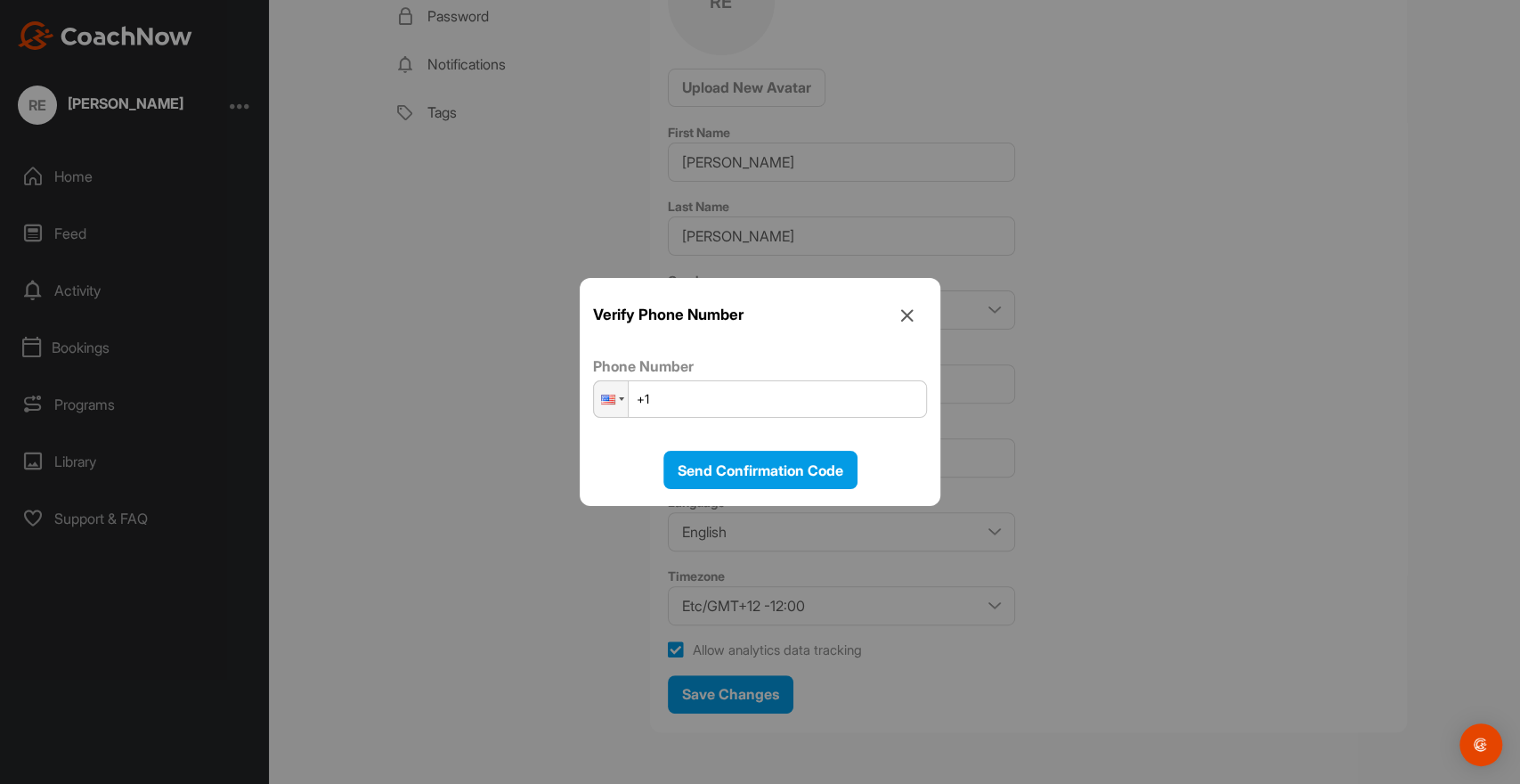
click at [694, 398] on input "+1" at bounding box center [759, 398] width 334 height 37
type input "+1 (408) 621-8032"
click at [766, 466] on span "Send Confirmation Code" at bounding box center [760, 470] width 165 height 18
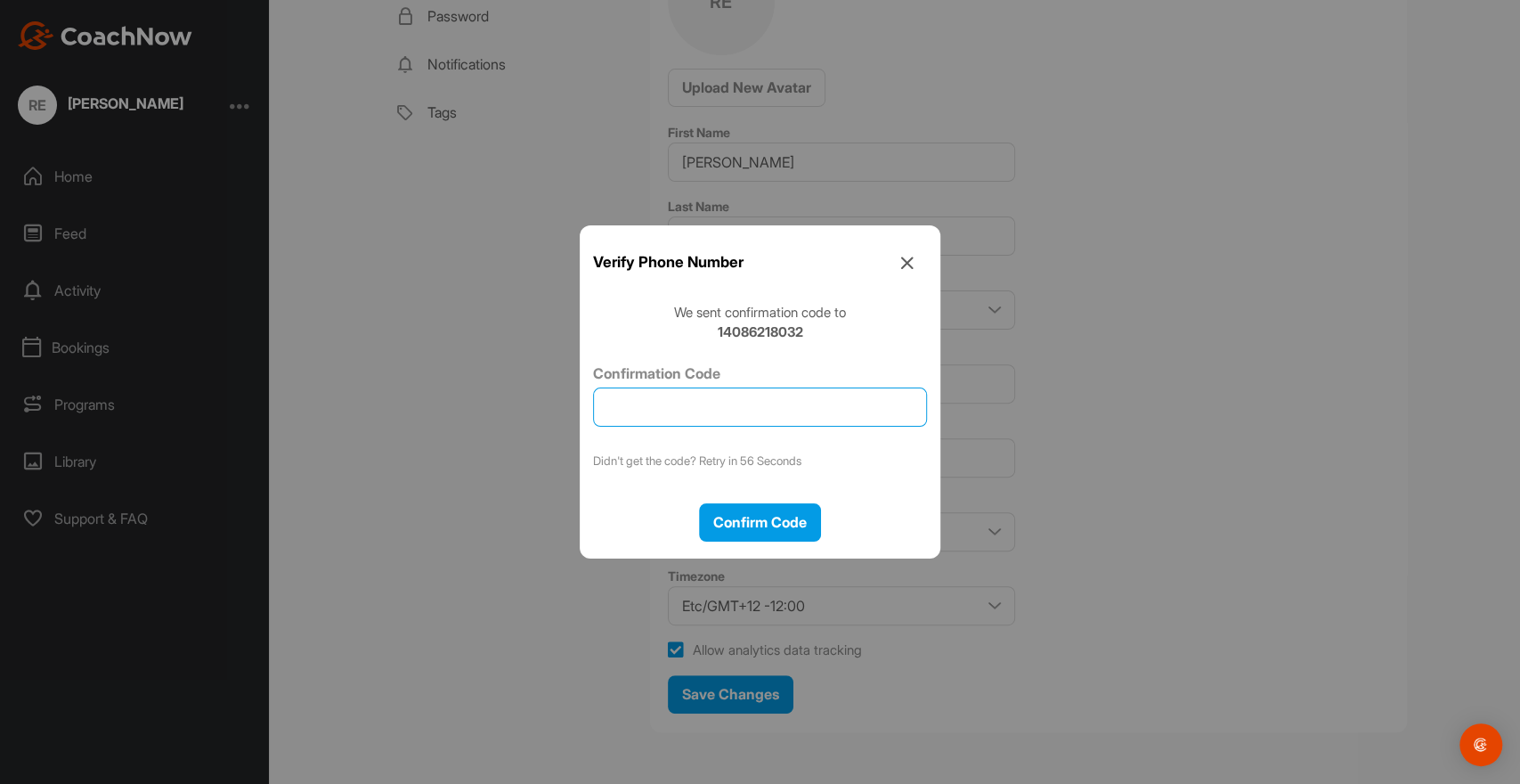
click at [667, 402] on input "Confirmation Code" at bounding box center [759, 407] width 334 height 39
type input "525946"
click at [785, 521] on span "Confirm Code" at bounding box center [759, 521] width 93 height 18
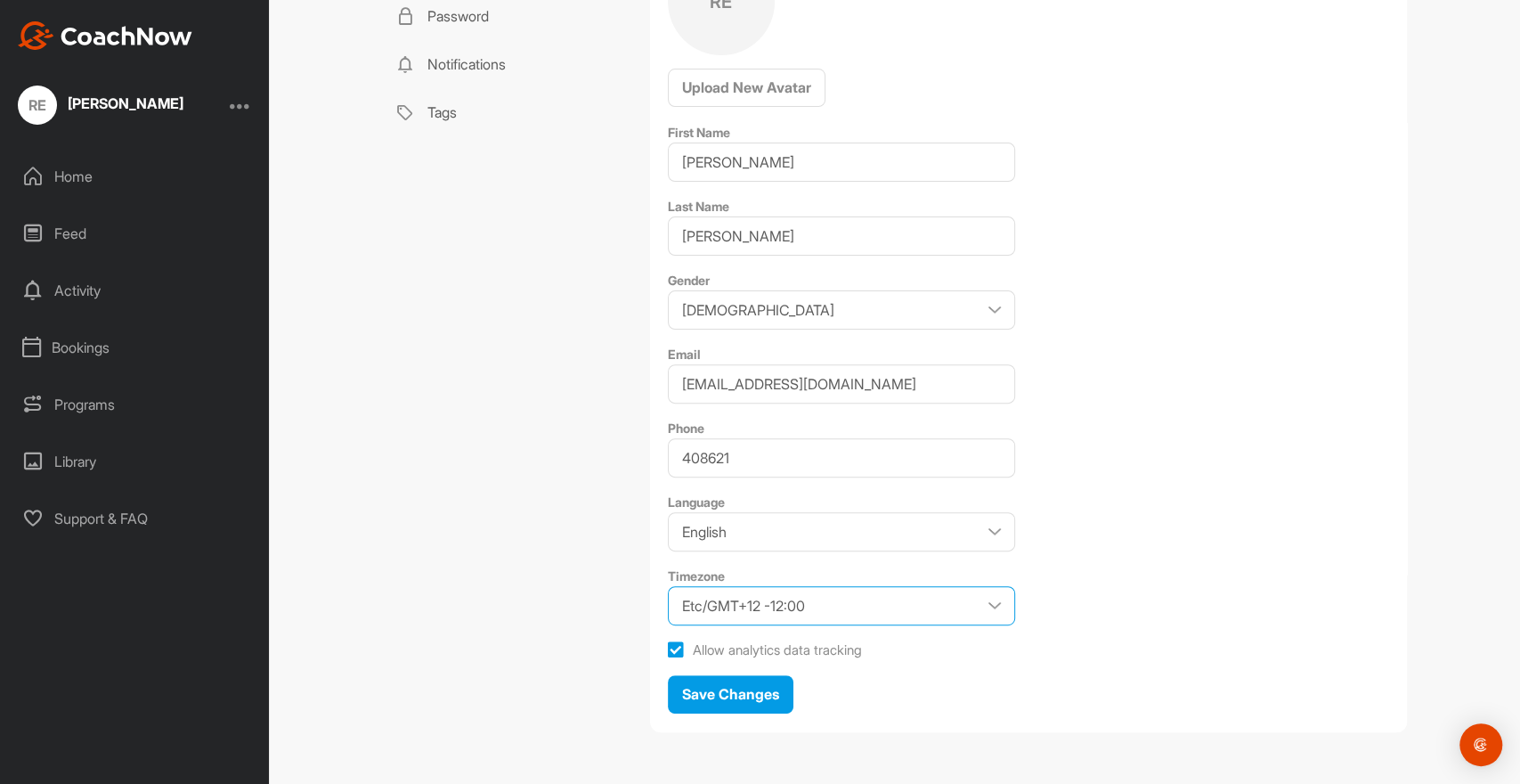
click at [668, 586] on select "Etc/GMT+12 -12:00 Etc/GMT+11 -11:00 Pacific/Midway -11:00 Pacific/Niue -11:00 P…" at bounding box center [841, 606] width 348 height 39
select select "Pacific/Galapagos -06:00"
click option "Pacific/Galapagos -06:00" at bounding box center [0, 0] width 0 height 0
click at [730, 688] on span "Save Changes" at bounding box center [730, 693] width 97 height 18
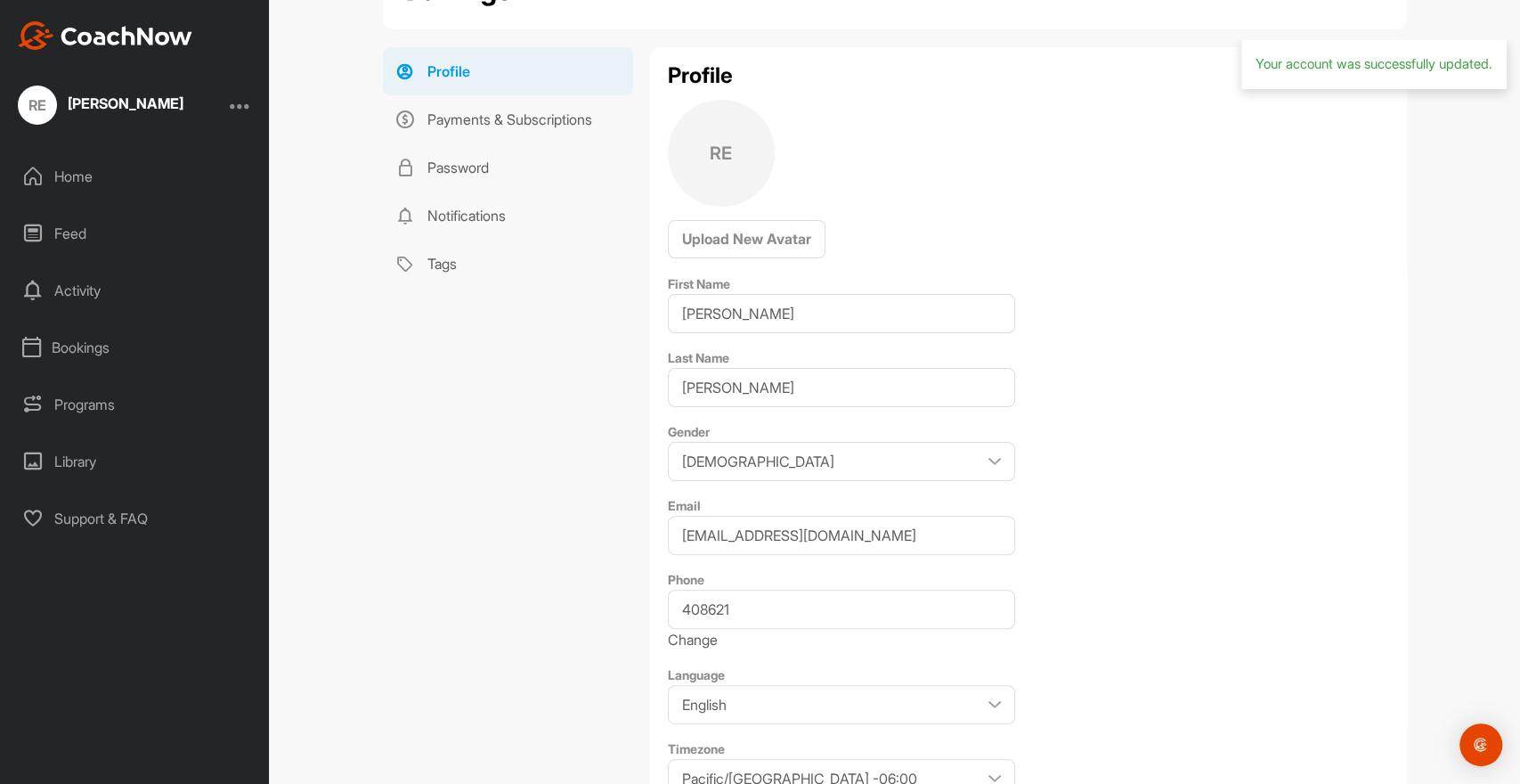
scroll to position [0, 0]
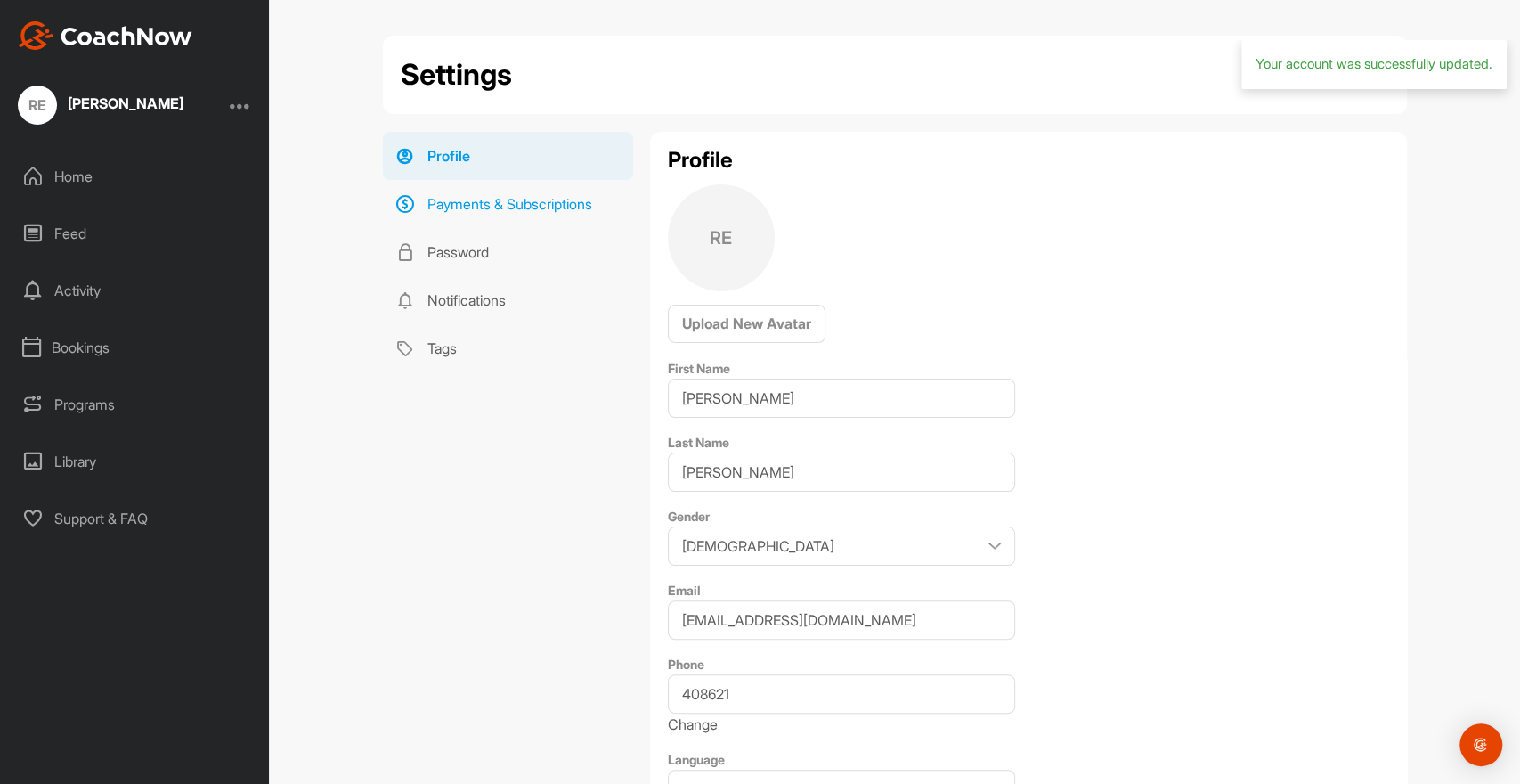
click at [540, 202] on link "Payments & Subscriptions" at bounding box center [508, 204] width 251 height 48
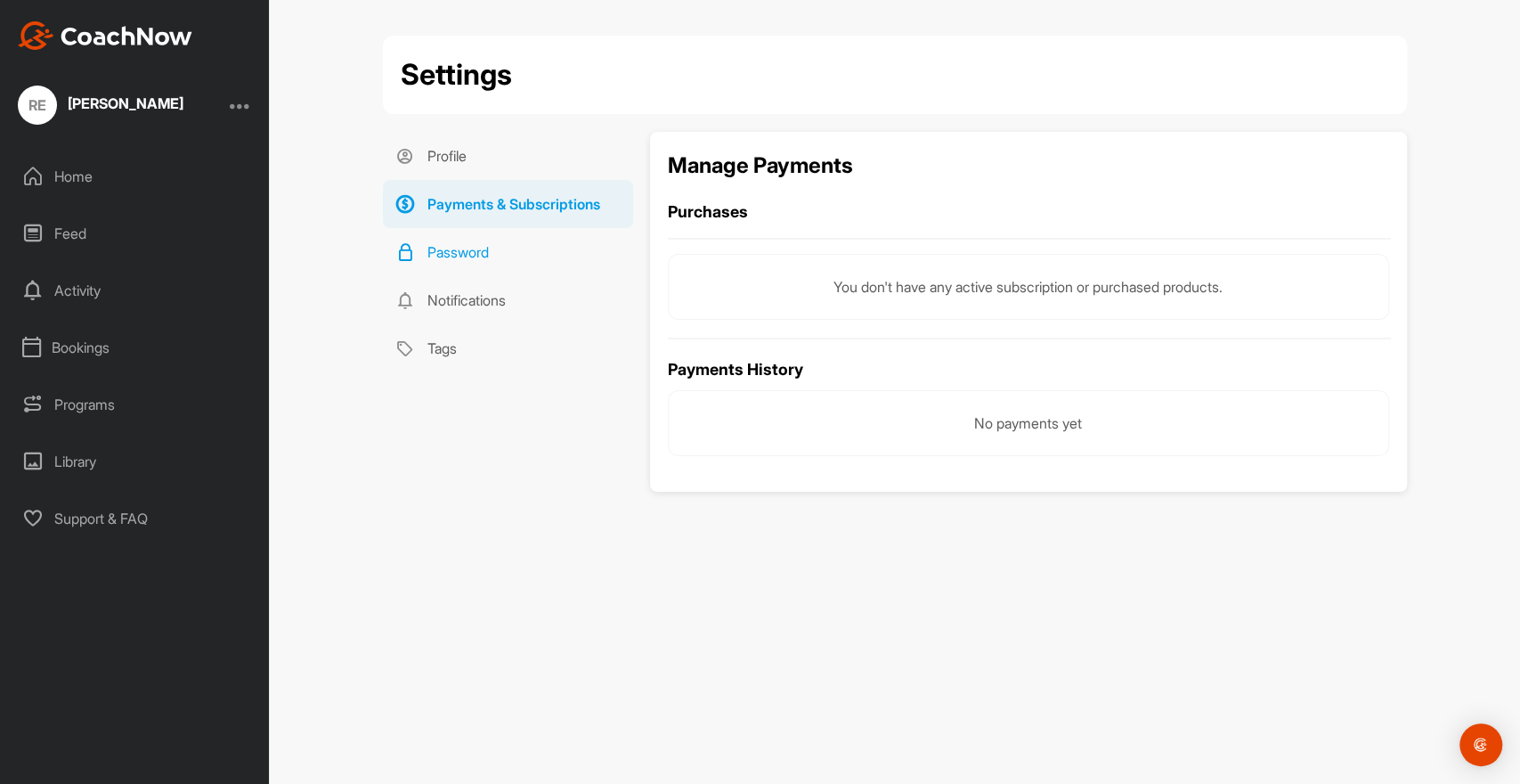
click at [482, 253] on link "Password" at bounding box center [508, 252] width 251 height 48
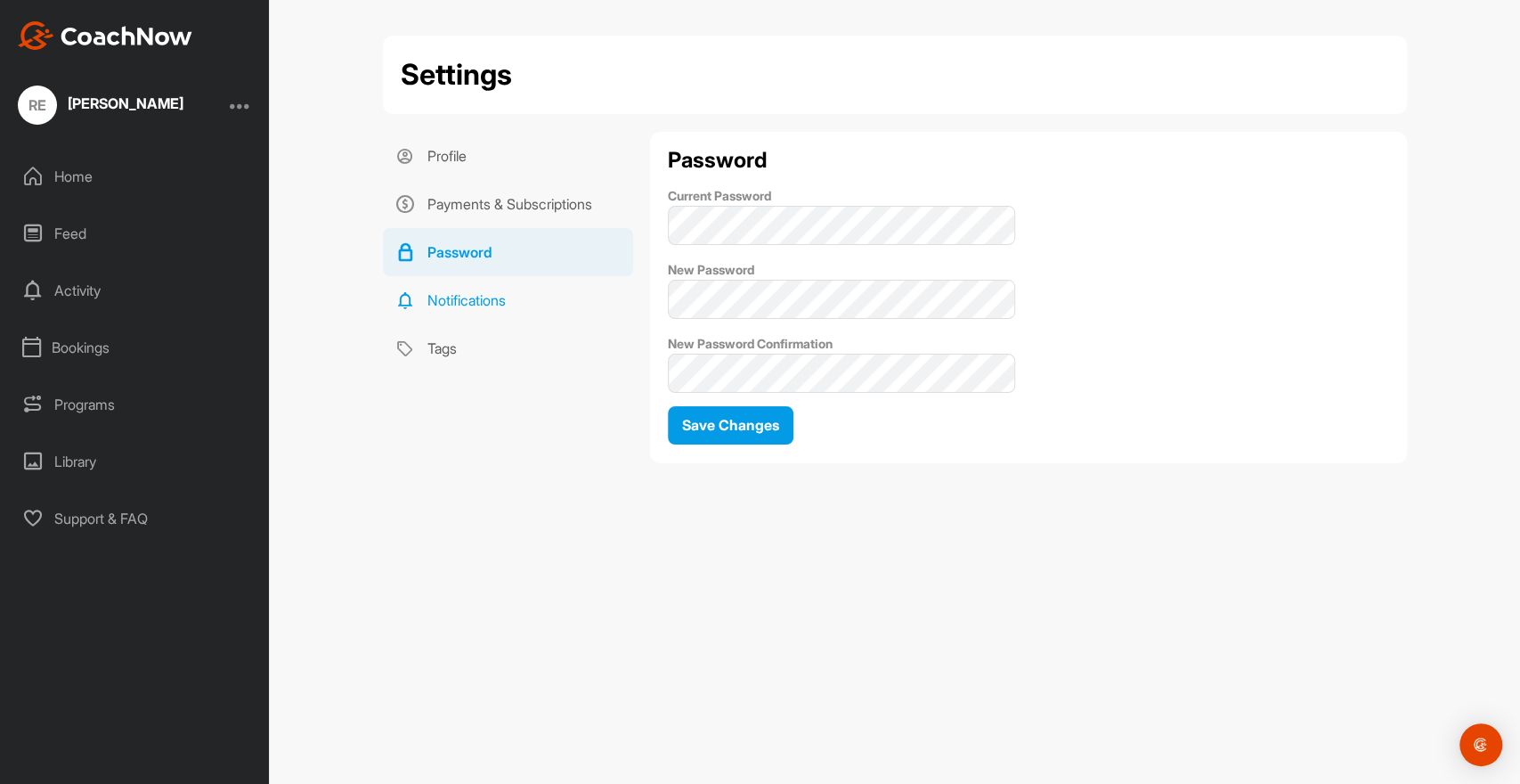
click at [469, 295] on link "Notifications" at bounding box center [508, 300] width 251 height 48
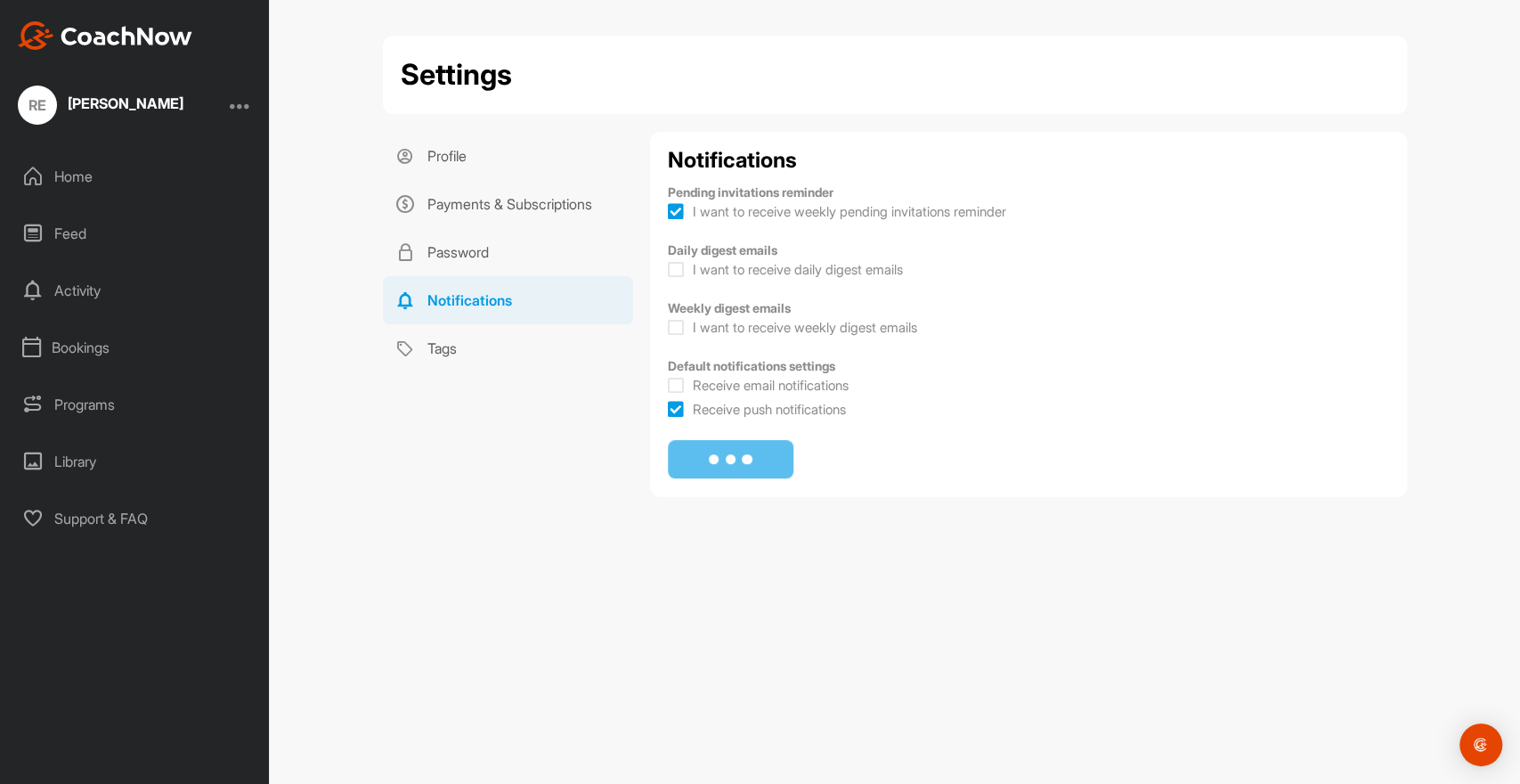
checkbox input "true"
click at [437, 344] on link "Tags" at bounding box center [508, 349] width 251 height 48
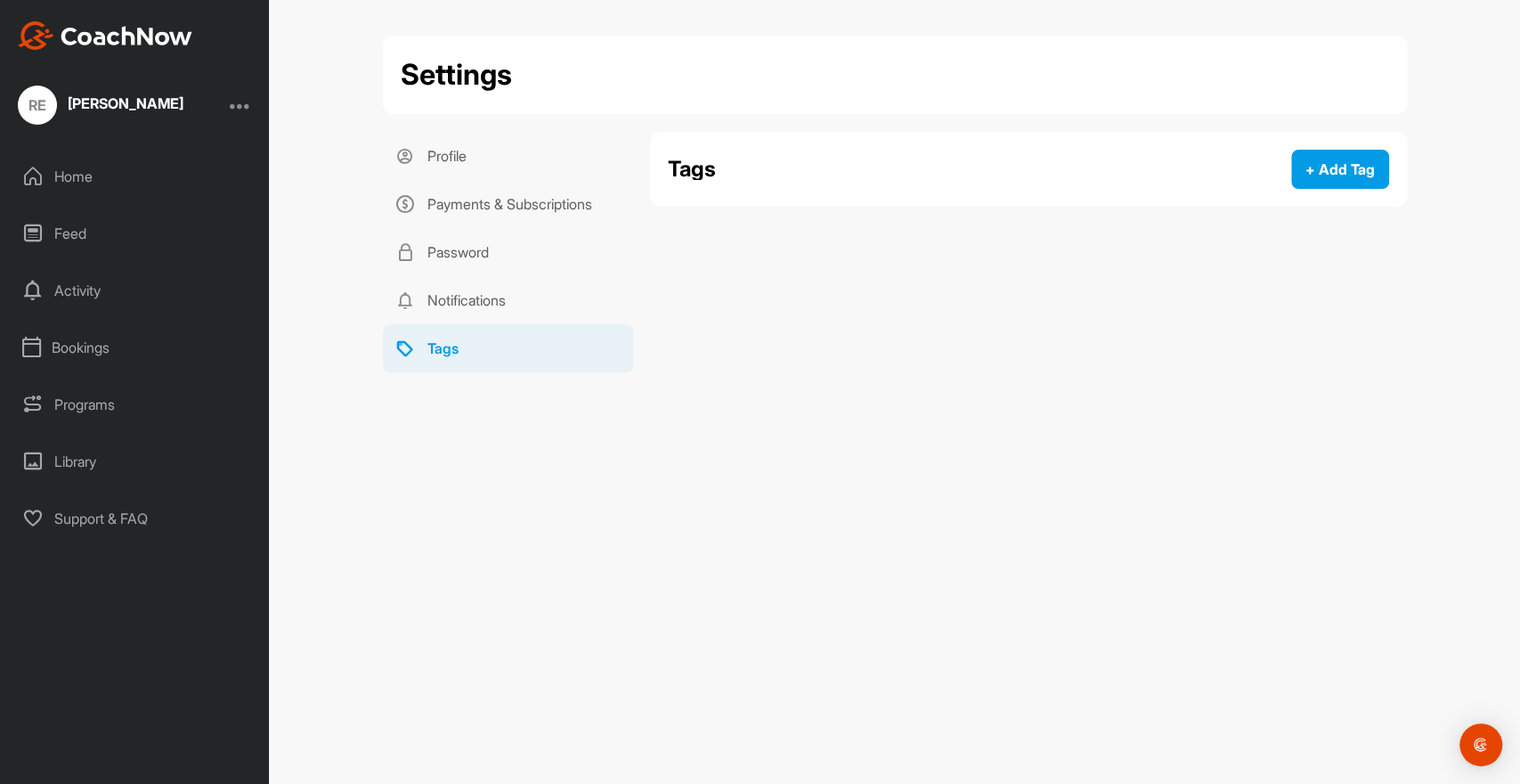
click at [80, 174] on div "Home" at bounding box center [136, 177] width 251 height 44
